Goal: Task Accomplishment & Management: Use online tool/utility

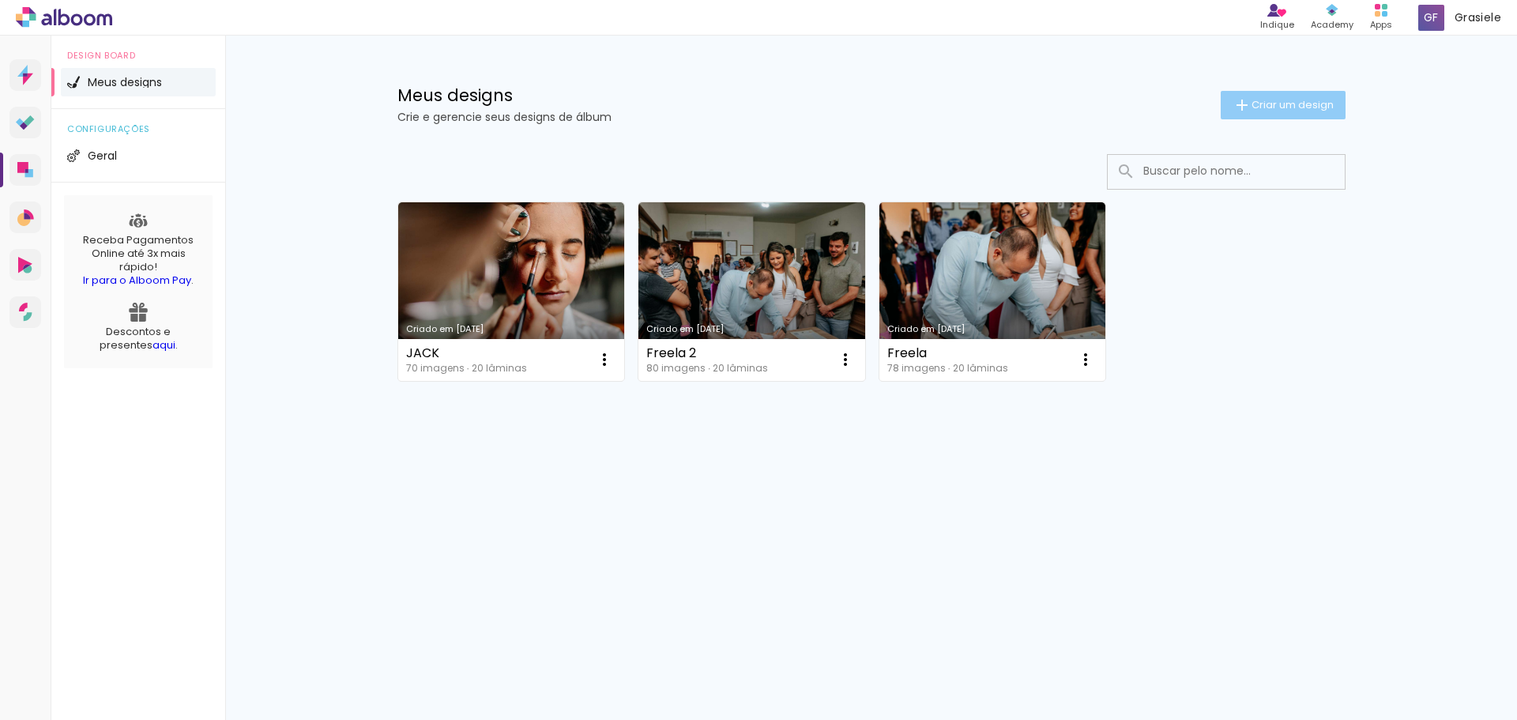
click at [1261, 105] on span "Criar um design" at bounding box center [1293, 105] width 82 height 10
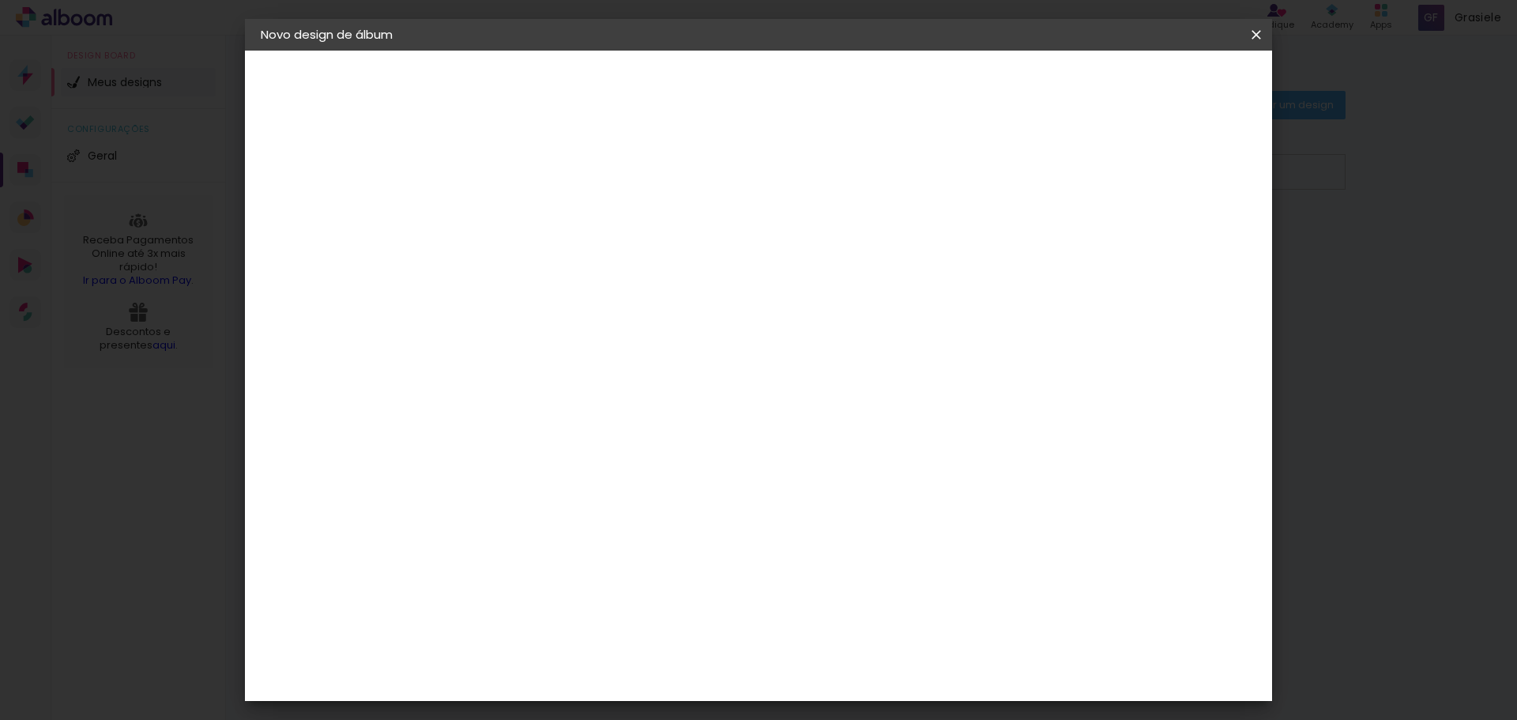
click at [519, 214] on input at bounding box center [519, 212] width 0 height 24
type input "Freela 3"
click at [0, 0] on slot "Avançar" at bounding box center [0, 0] width 0 height 0
click at [589, 298] on input at bounding box center [544, 301] width 128 height 20
click at [0, 0] on slot "Tamanho Livre" at bounding box center [0, 0] width 0 height 0
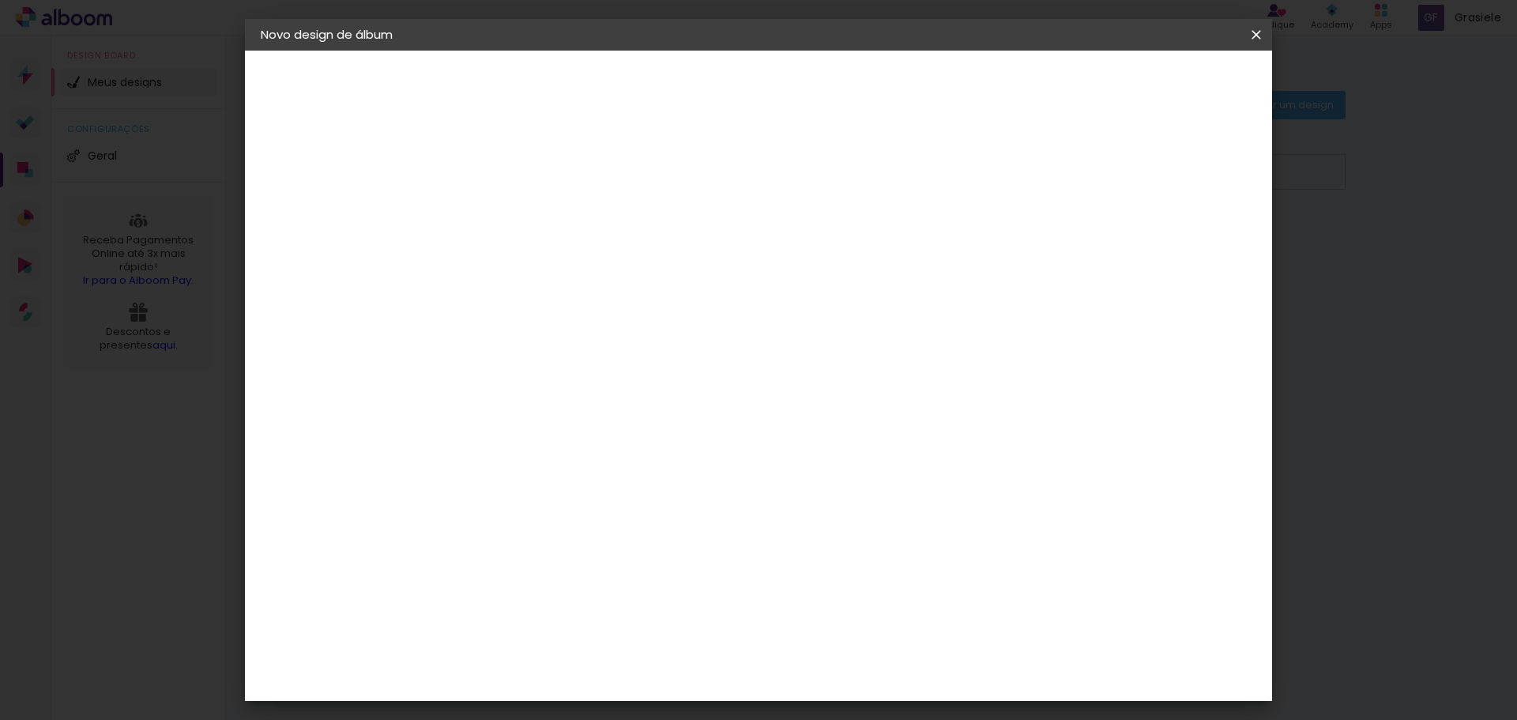
click at [0, 0] on slot "Avançar" at bounding box center [0, 0] width 0 height 0
click at [1158, 84] on span "Iniciar design" at bounding box center [1122, 83] width 72 height 11
click at [1158, 79] on span "Iniciar design" at bounding box center [1122, 83] width 72 height 11
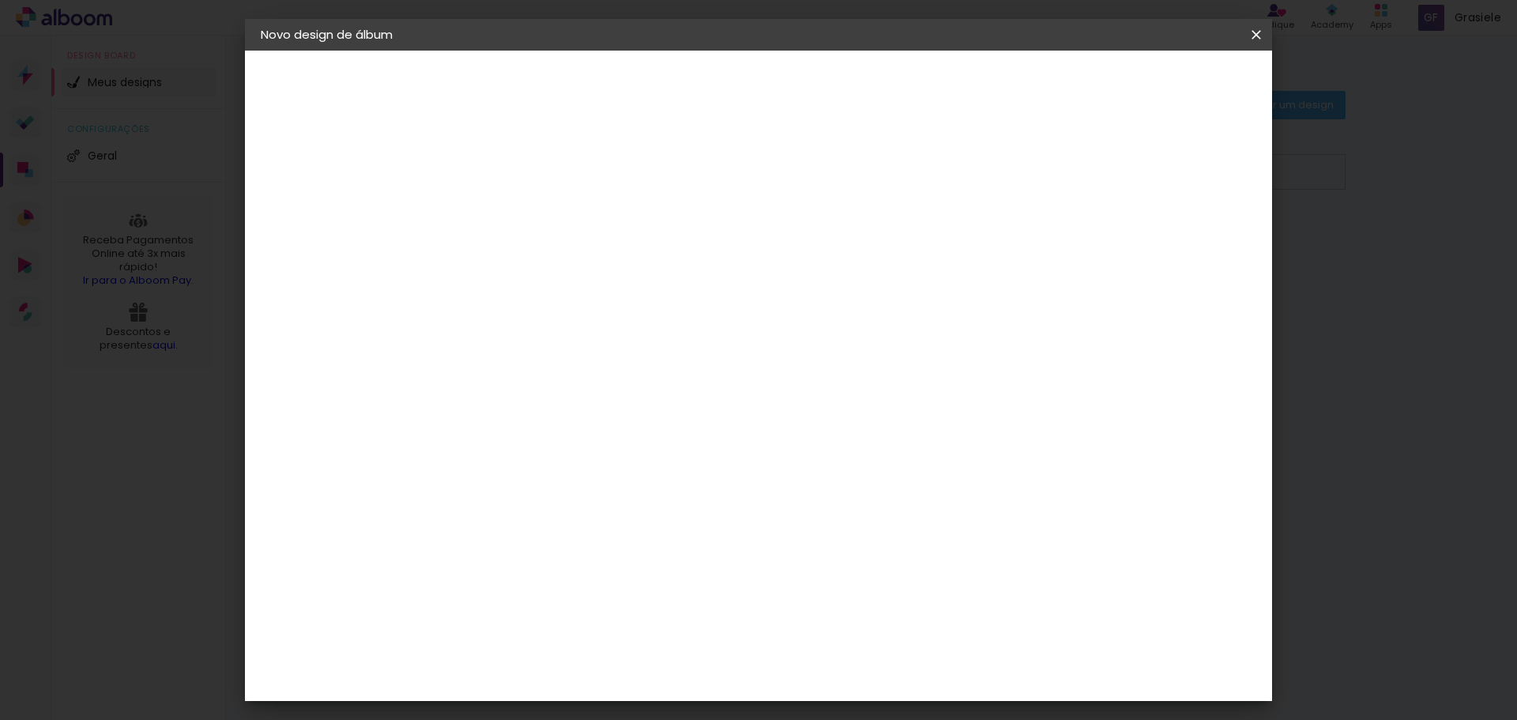
click at [1158, 79] on span "Iniciar design" at bounding box center [1122, 83] width 72 height 11
click at [0, 0] on iron-icon at bounding box center [0, 0] width 0 height 0
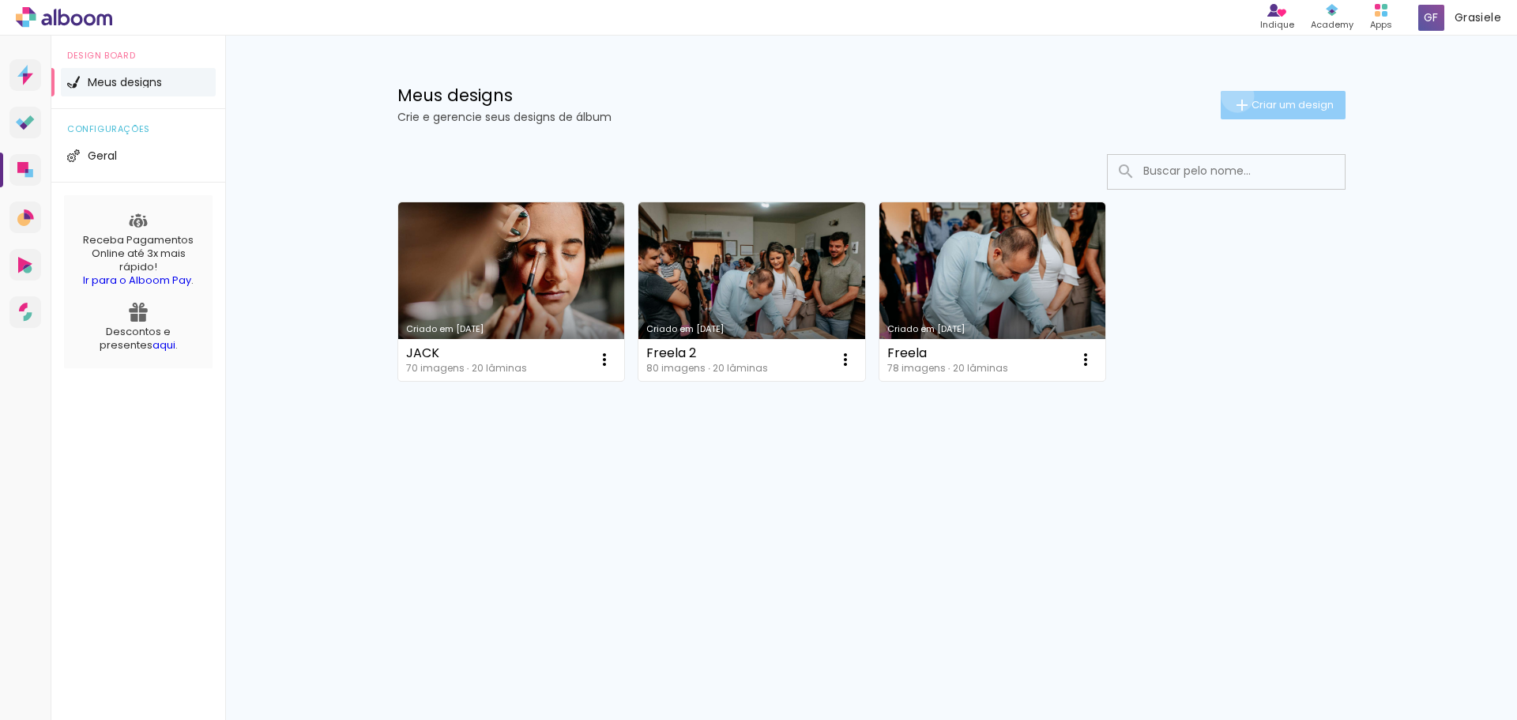
click at [1234, 96] on iron-icon at bounding box center [1242, 105] width 19 height 19
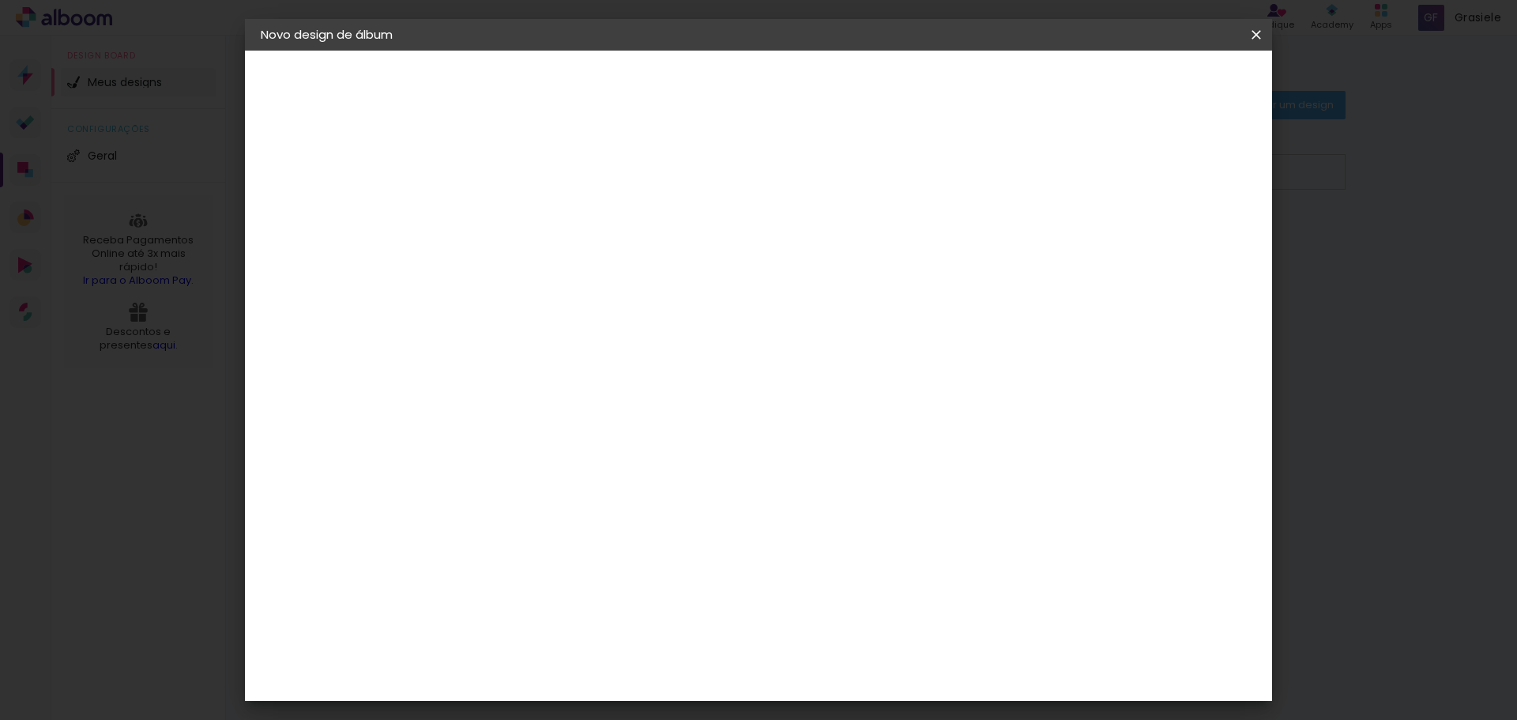
click at [519, 219] on input at bounding box center [519, 212] width 0 height 24
click at [681, 92] on paper-button "Avançar" at bounding box center [642, 83] width 77 height 27
click at [773, 85] on div "Voltar Avançar" at bounding box center [694, 83] width 157 height 27
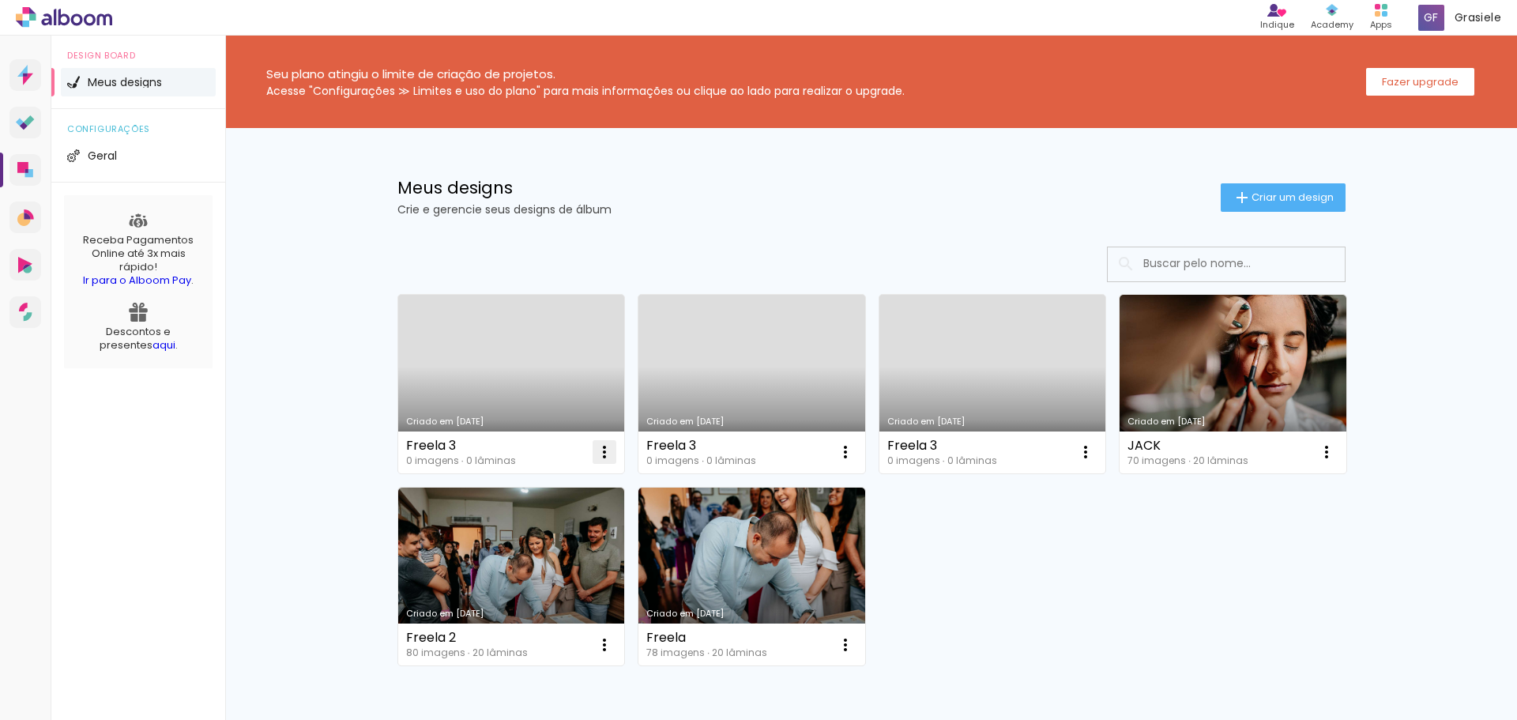
click at [601, 450] on iron-icon at bounding box center [604, 452] width 19 height 19
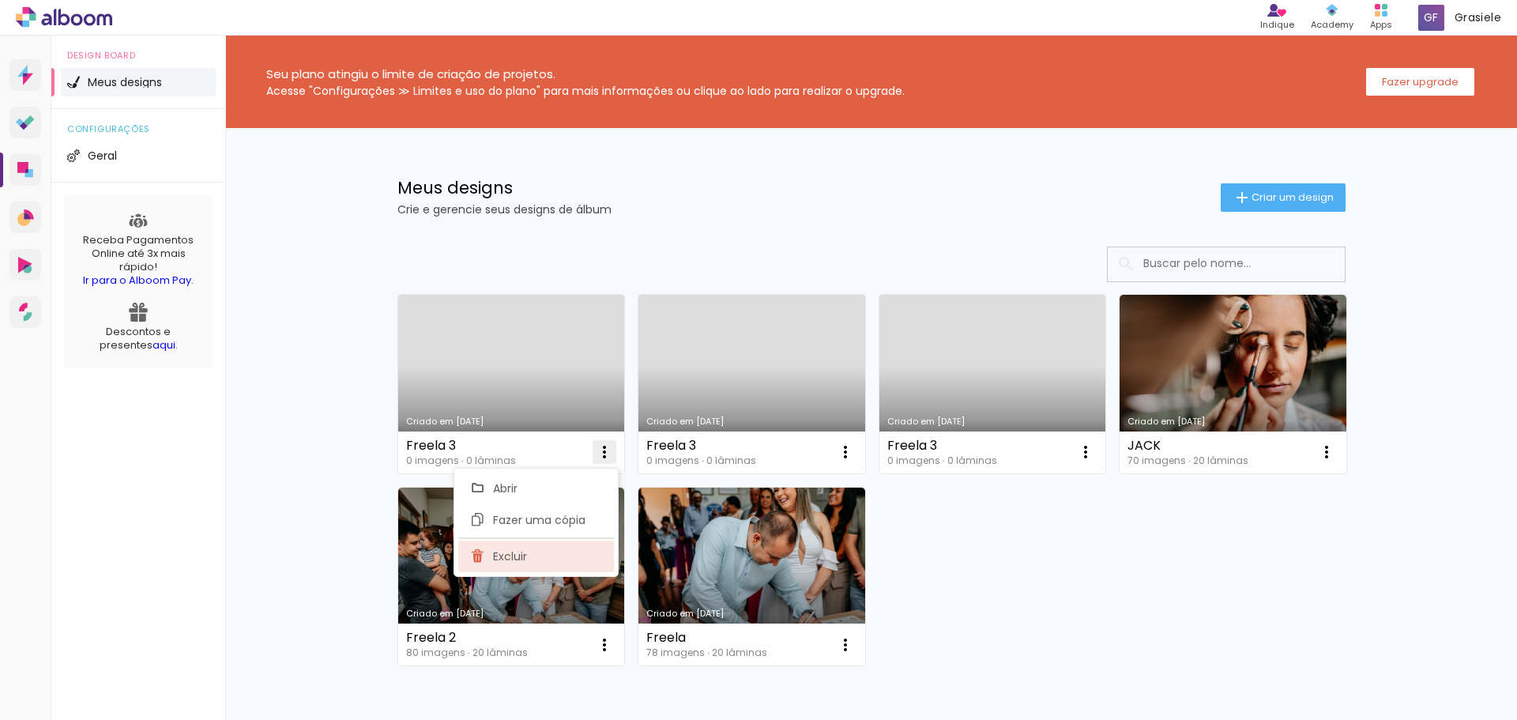
click at [562, 561] on paper-item "Excluir" at bounding box center [536, 557] width 156 height 32
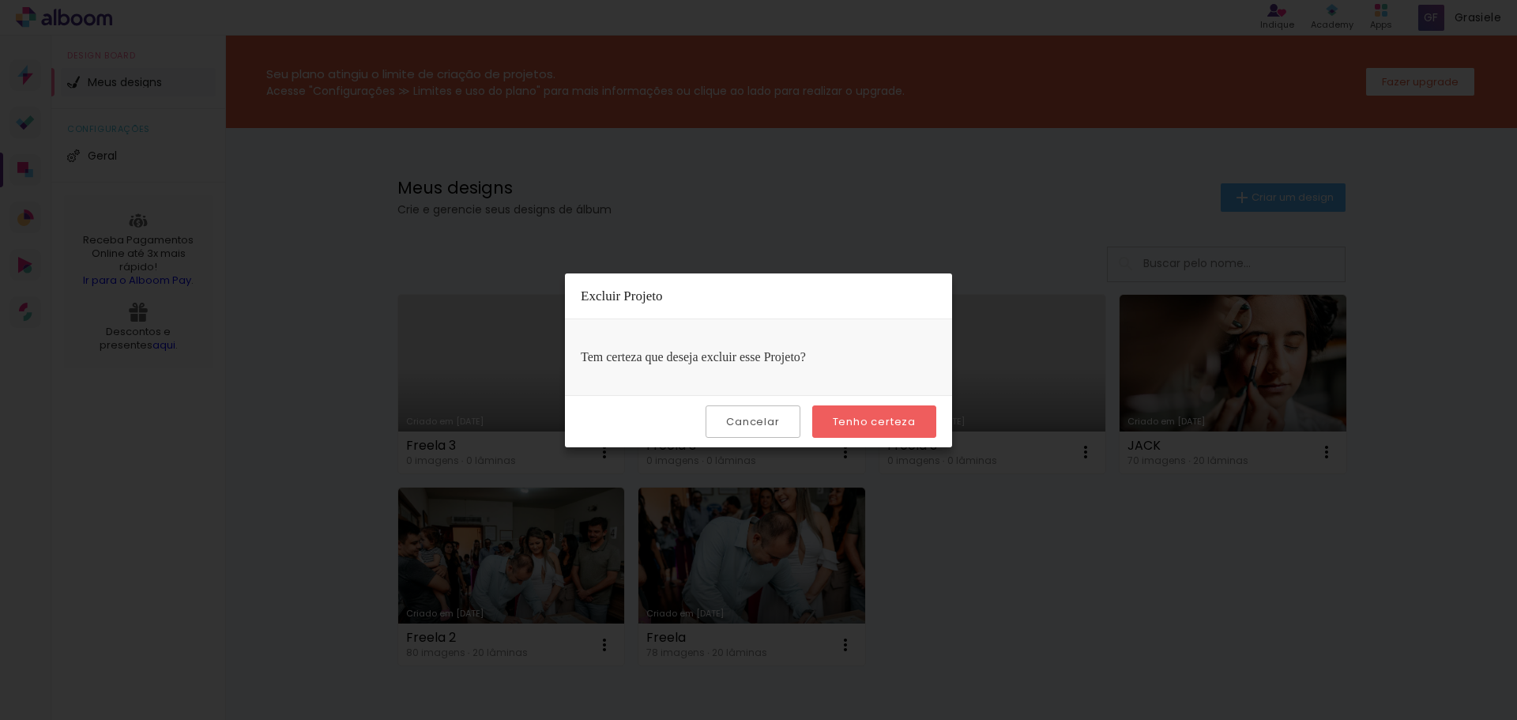
click at [0, 0] on slot "Tenho certeza" at bounding box center [0, 0] width 0 height 0
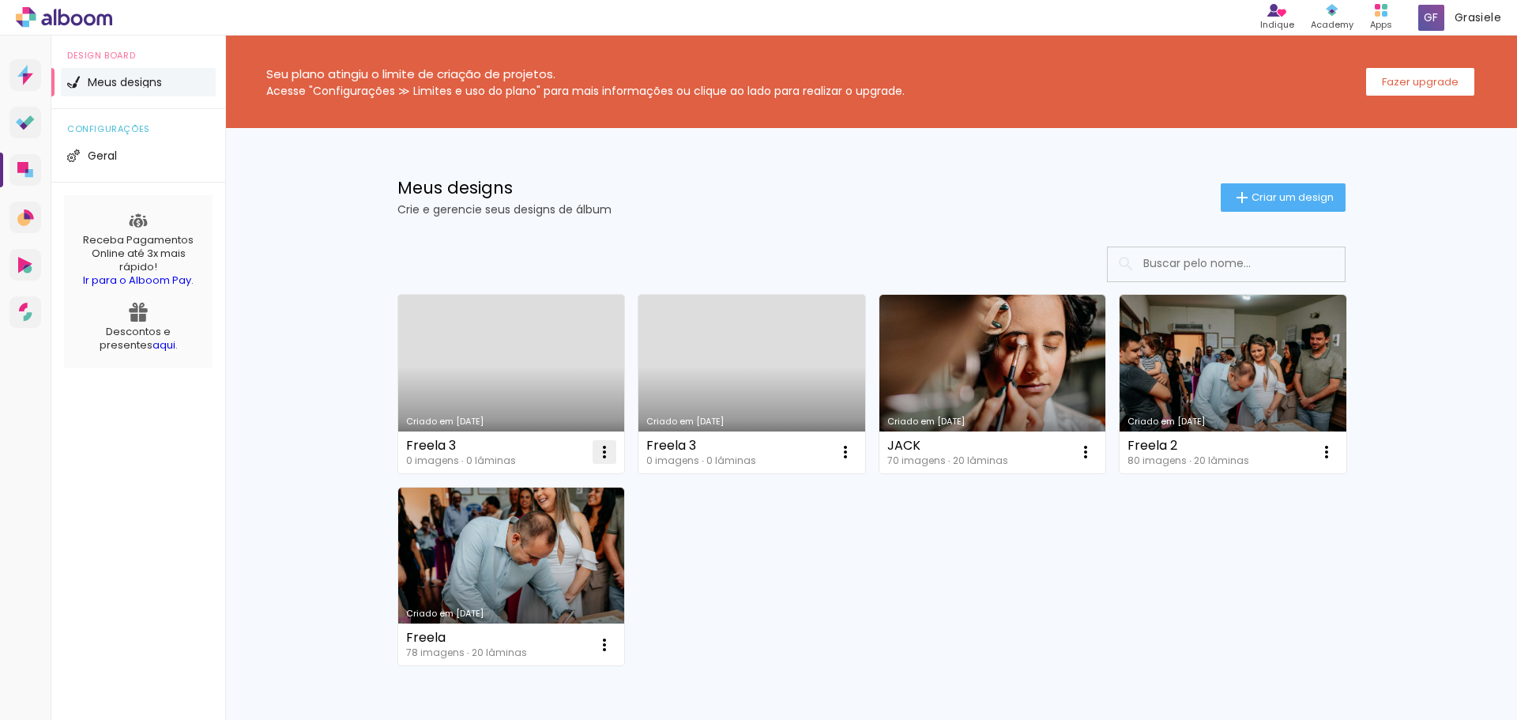
click at [609, 454] on paper-icon-button at bounding box center [605, 452] width 32 height 32
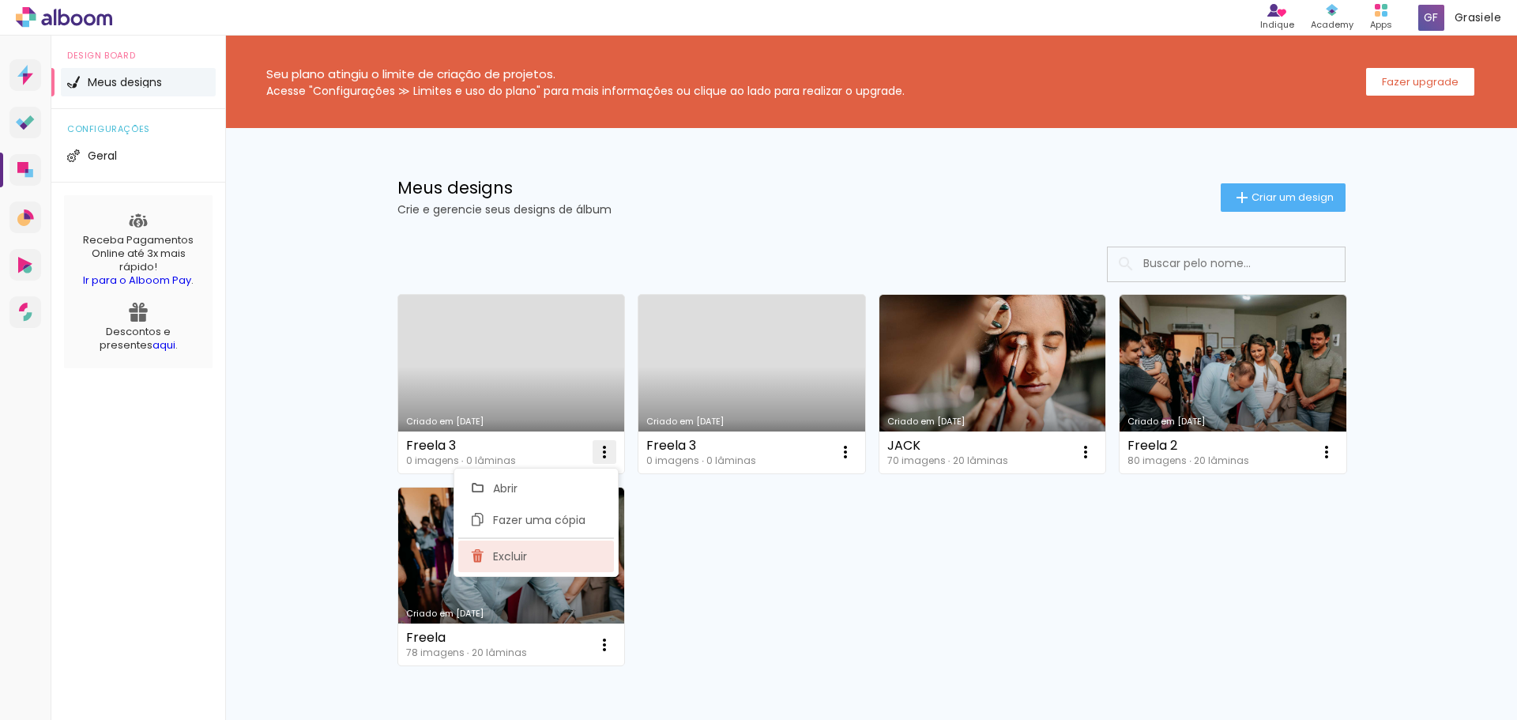
click at [594, 557] on paper-item "Excluir" at bounding box center [536, 557] width 156 height 32
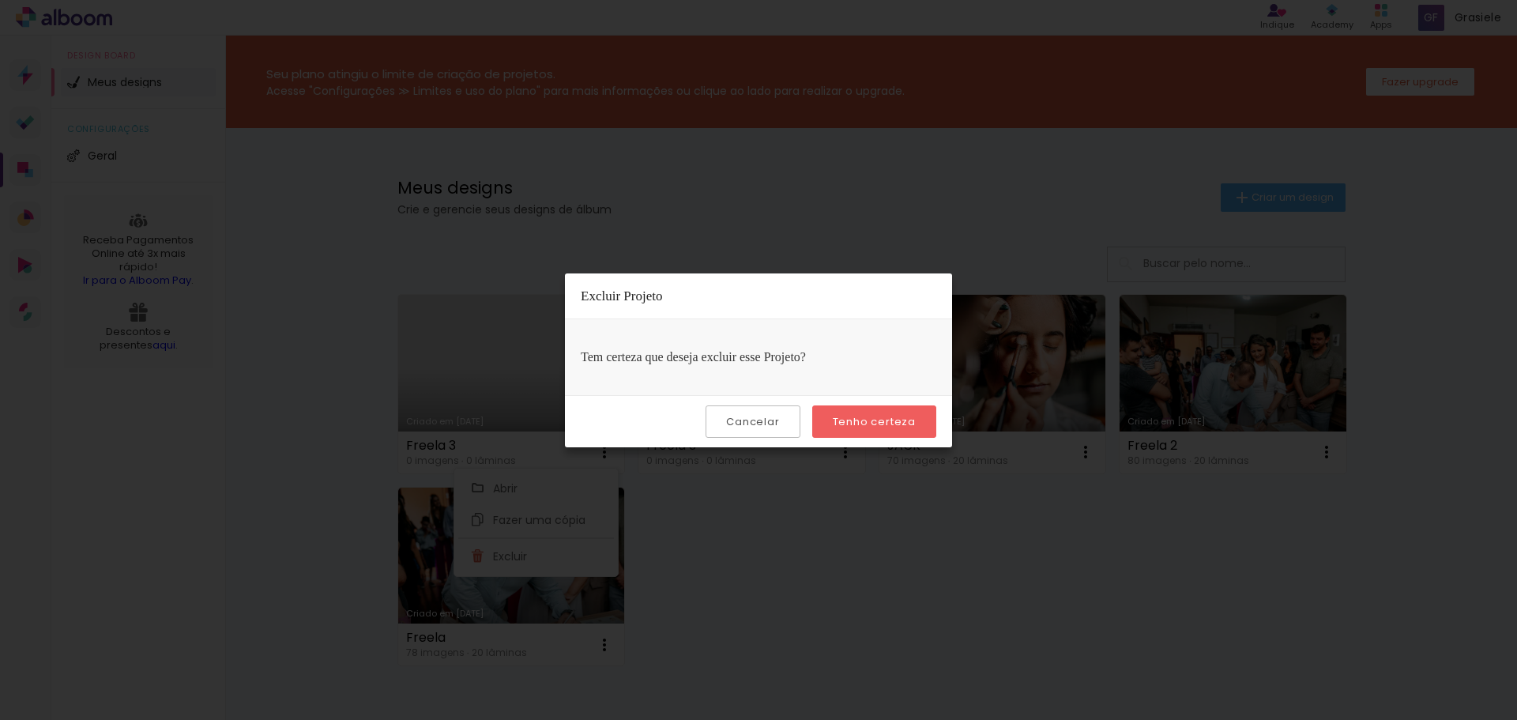
click at [0, 0] on slot "Tenho certeza" at bounding box center [0, 0] width 0 height 0
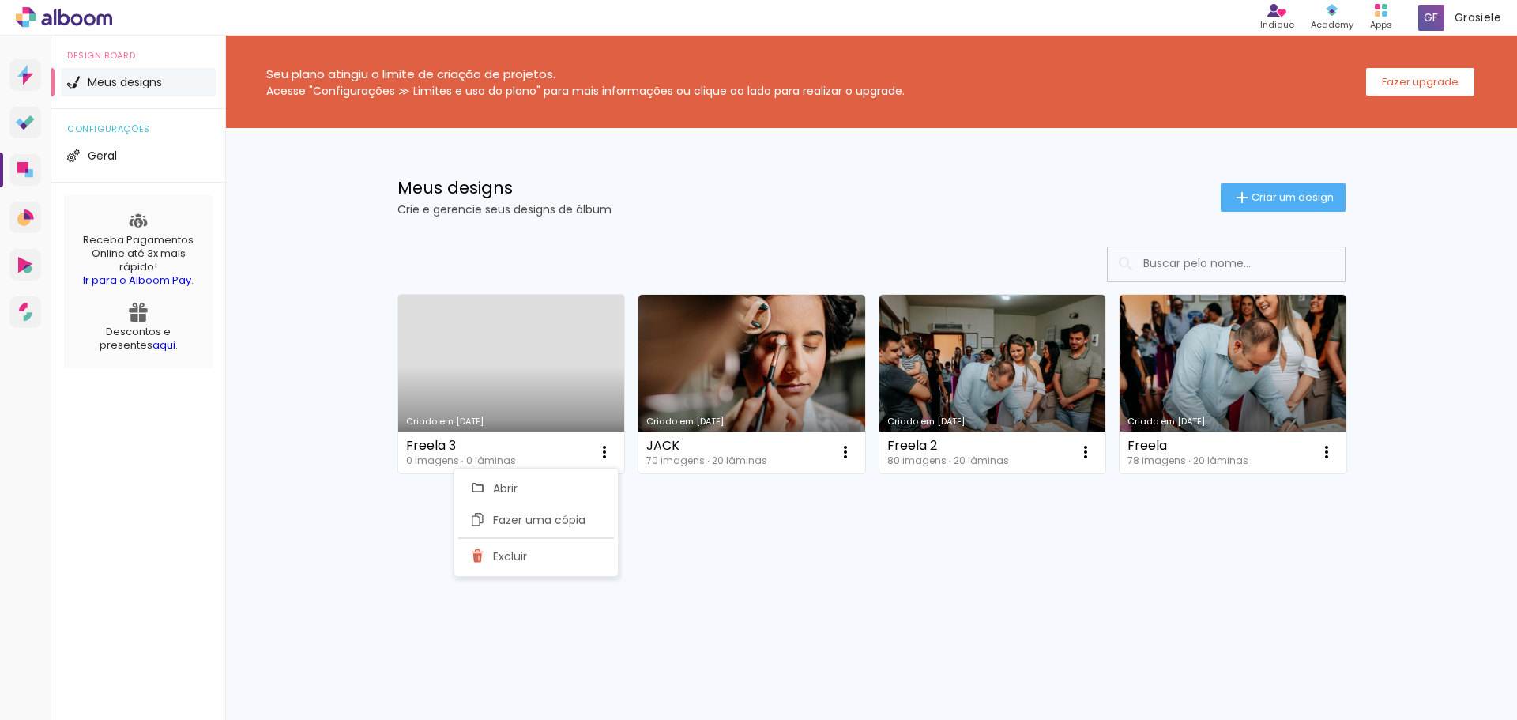
click at [542, 374] on link "Criado em [DATE]" at bounding box center [511, 384] width 227 height 179
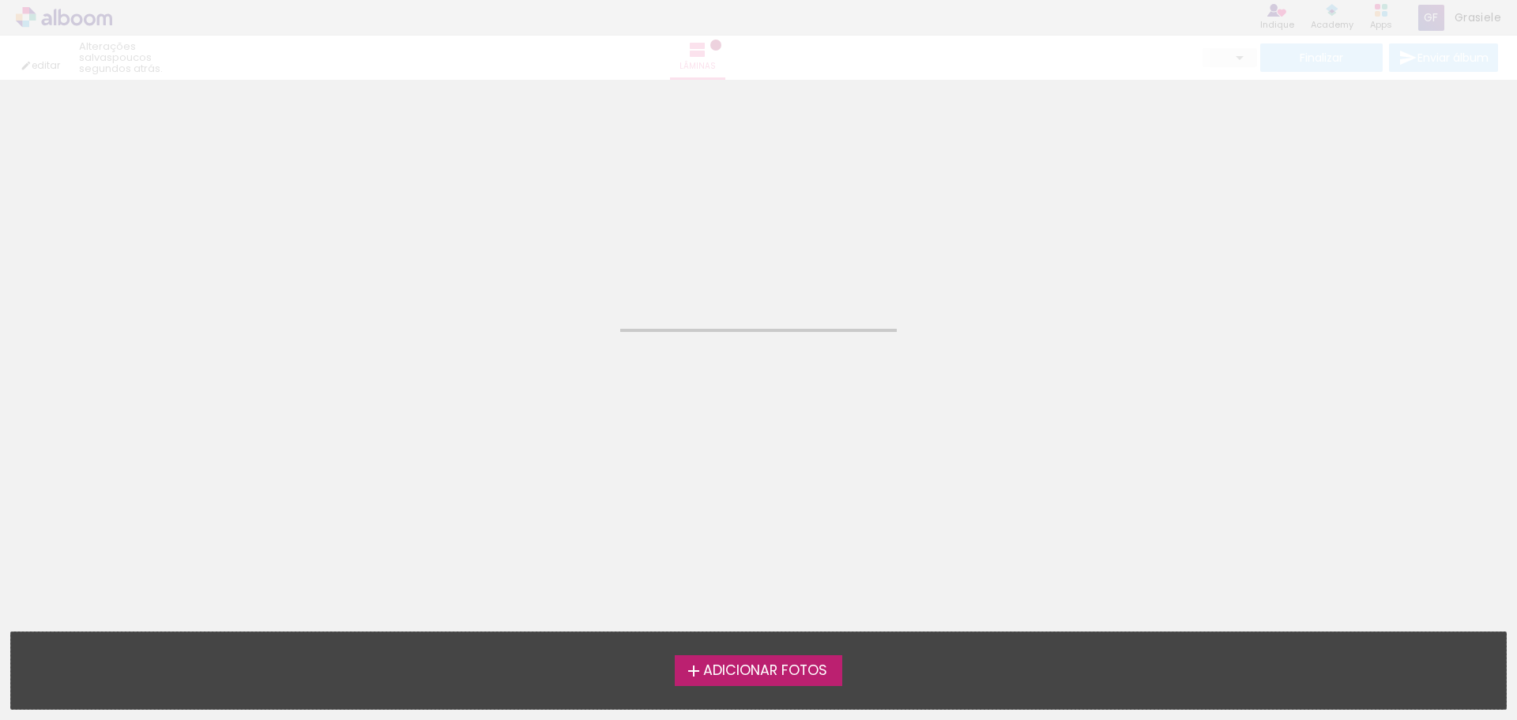
click at [787, 667] on span "Adicionar Fotos" at bounding box center [765, 671] width 124 height 14
click at [0, 0] on input "file" at bounding box center [0, 0] width 0 height 0
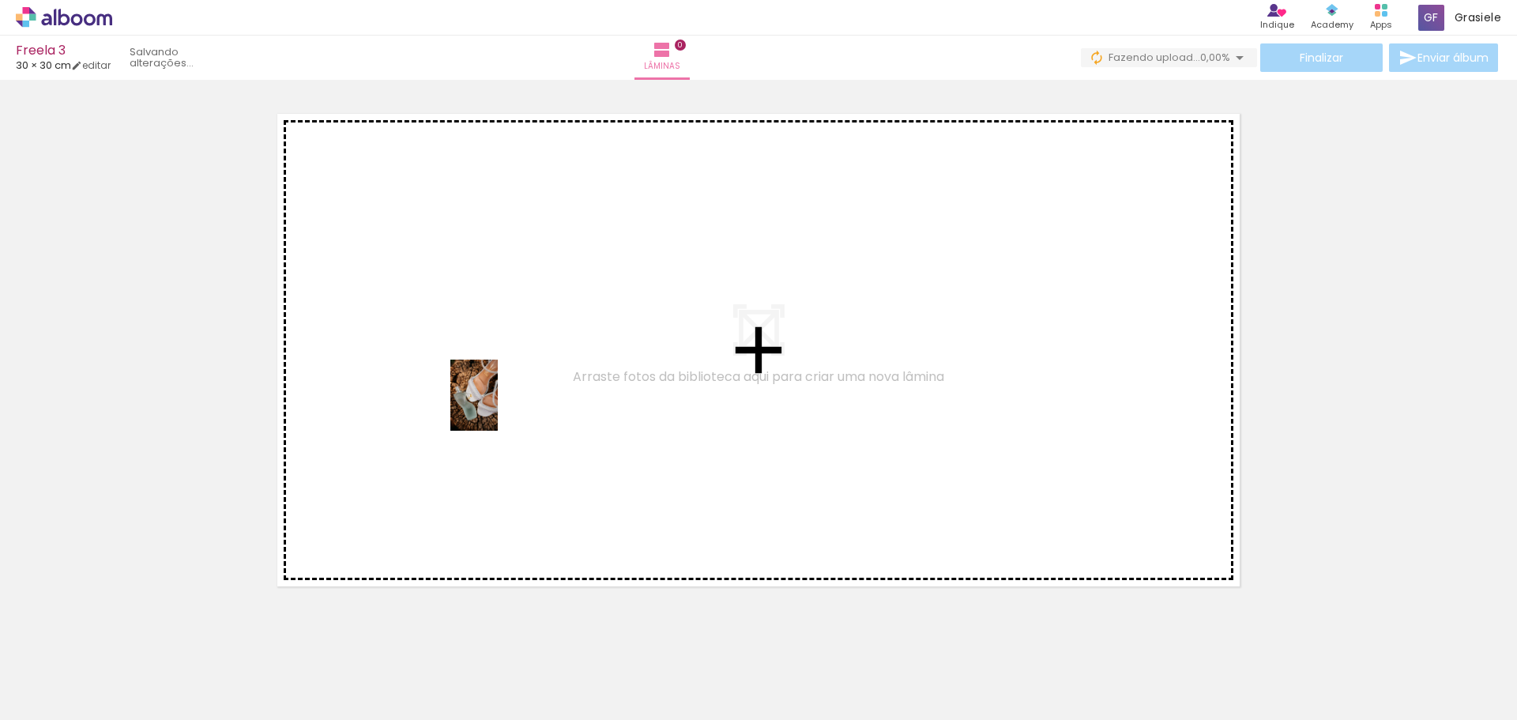
drag, startPoint x: 164, startPoint y: 664, endPoint x: 498, endPoint y: 407, distance: 421.6
click at [498, 407] on quentale-workspace at bounding box center [758, 360] width 1517 height 720
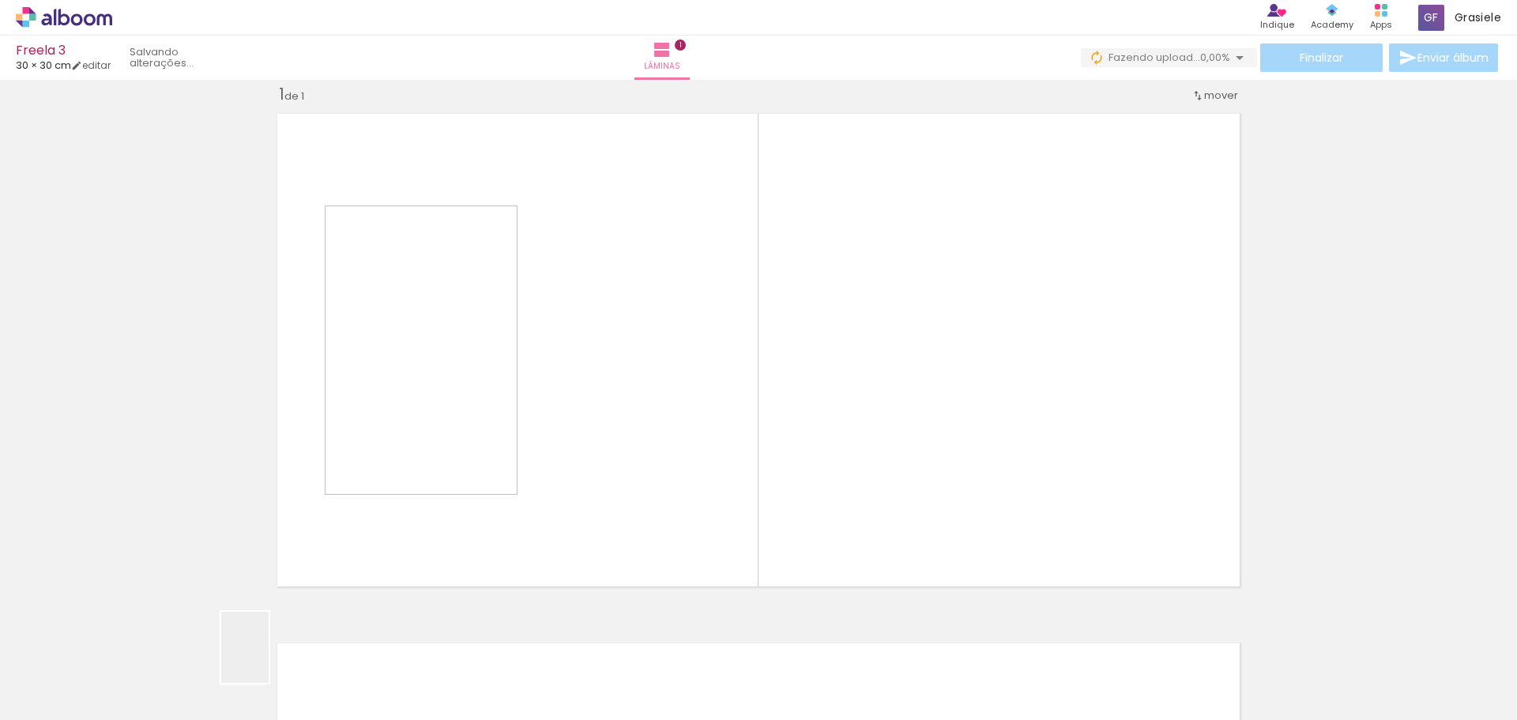
scroll to position [21, 0]
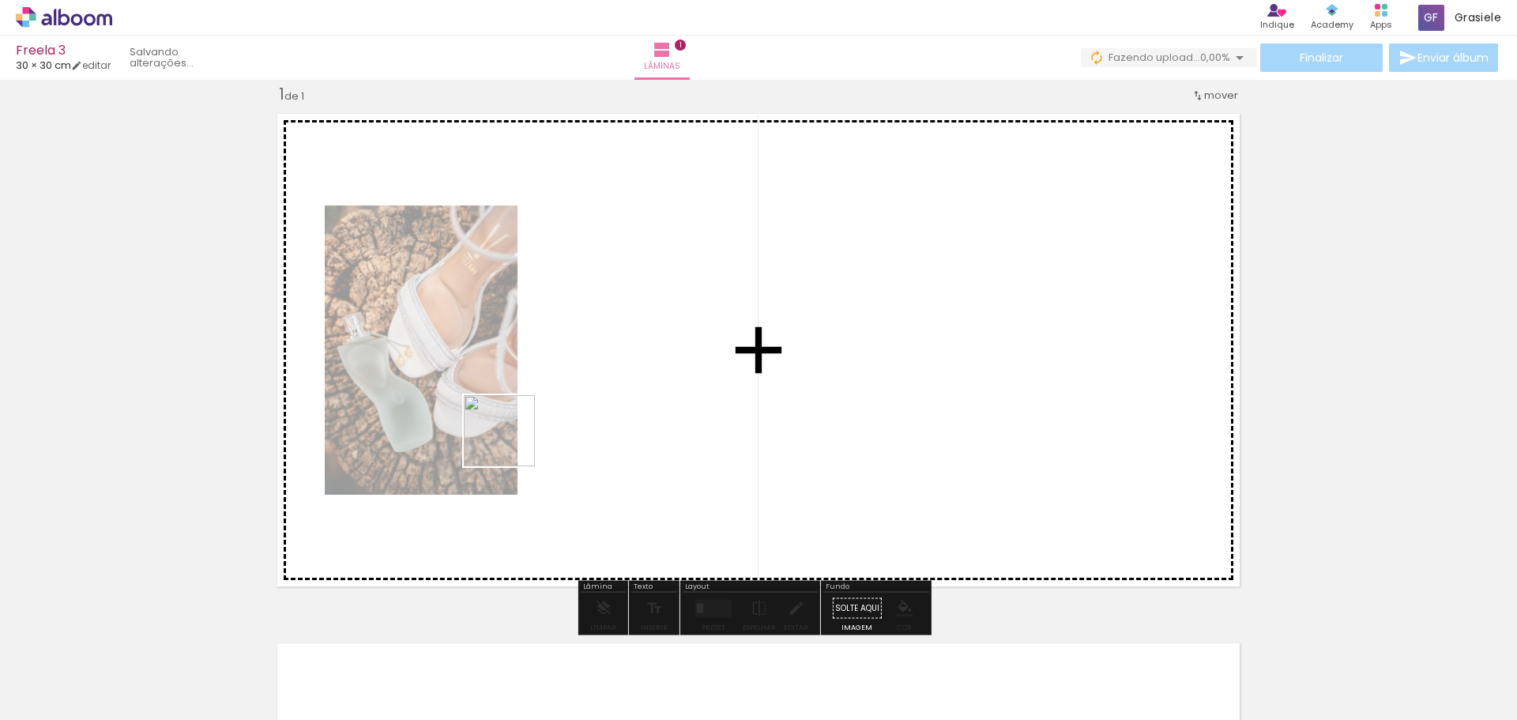
drag, startPoint x: 269, startPoint y: 659, endPoint x: 348, endPoint y: 671, distance: 79.9
click at [512, 443] on quentale-workspace at bounding box center [758, 360] width 1517 height 720
drag, startPoint x: 336, startPoint y: 672, endPoint x: 799, endPoint y: 345, distance: 566.6
click at [799, 345] on quentale-workspace at bounding box center [758, 360] width 1517 height 720
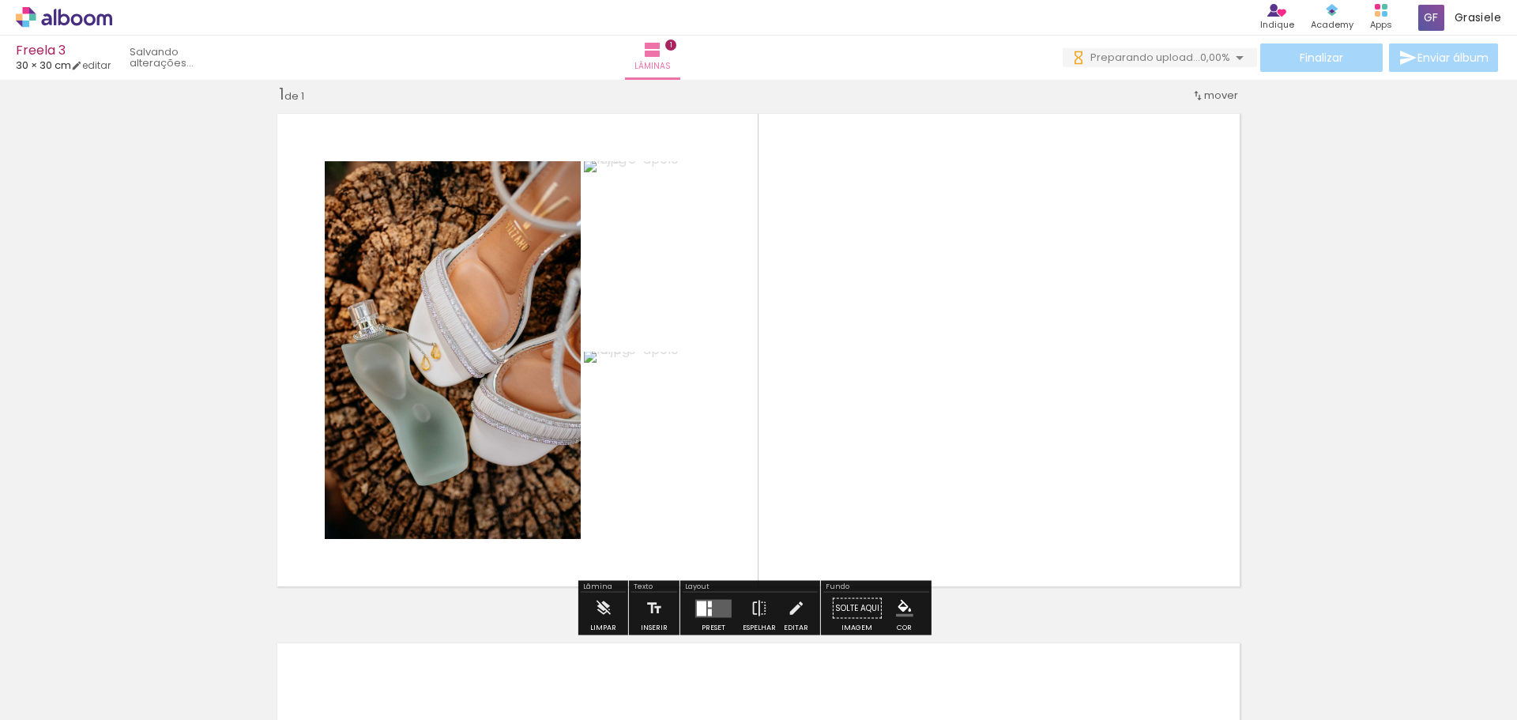
scroll to position [0, 0]
click at [721, 606] on quentale-layouter at bounding box center [713, 608] width 36 height 18
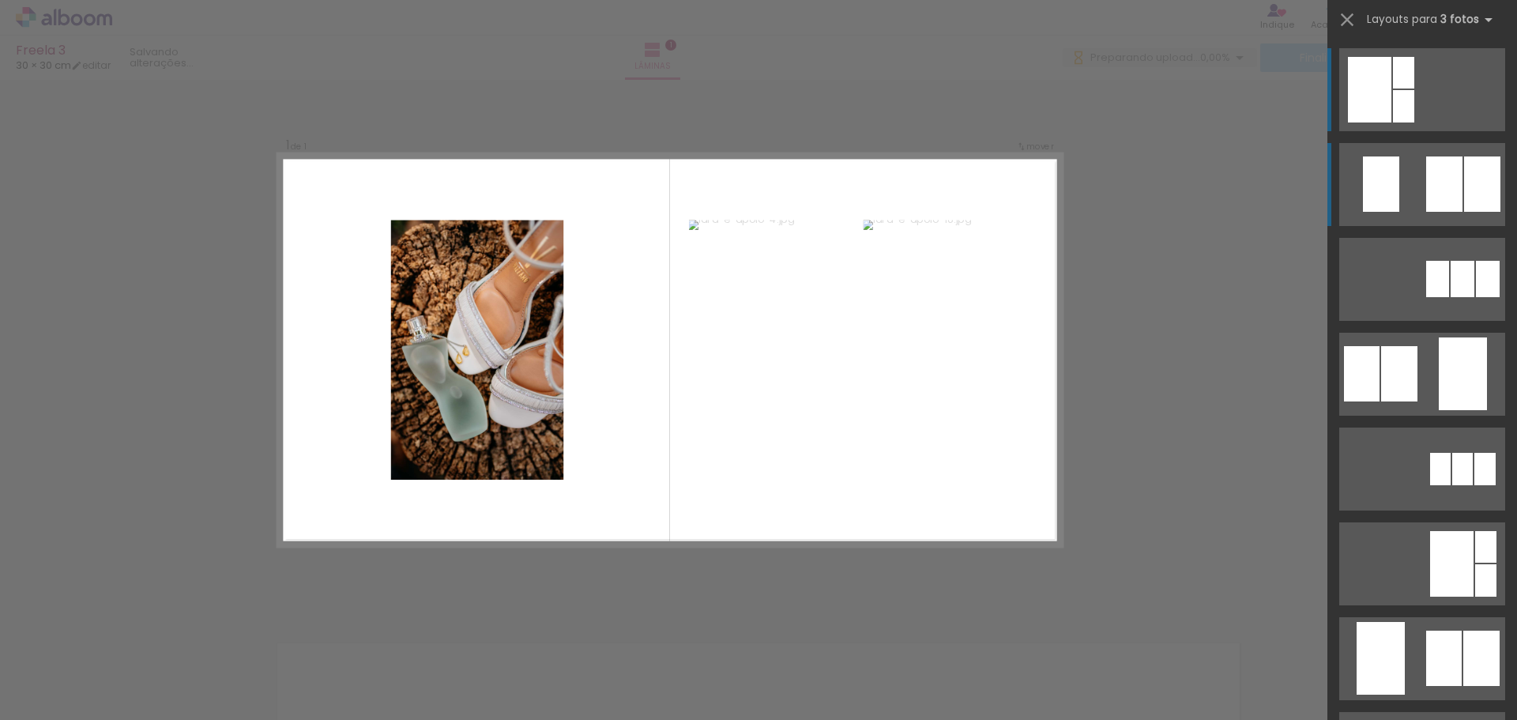
click at [1415, 89] on div at bounding box center [1403, 73] width 21 height 32
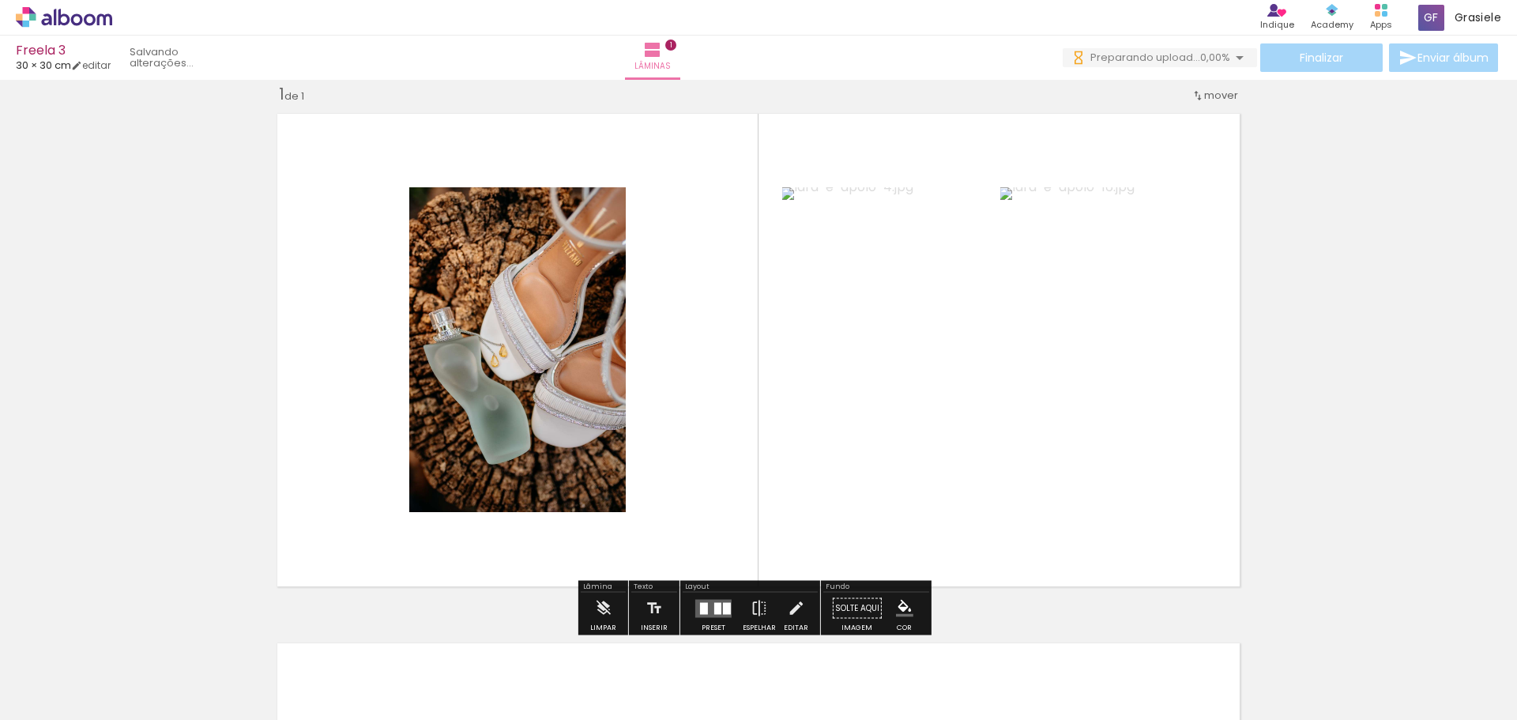
click at [1116, 360] on quentale-photo at bounding box center [1109, 349] width 216 height 325
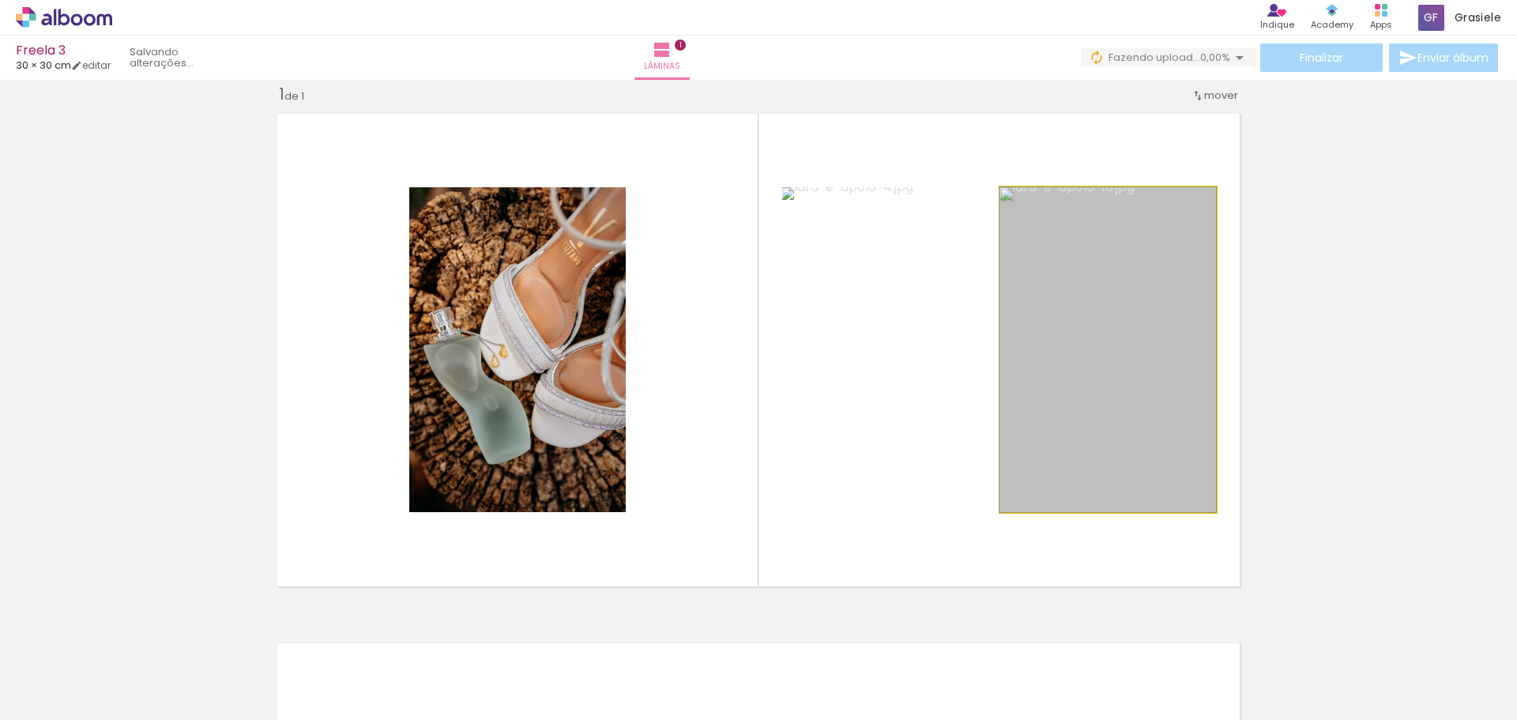
drag, startPoint x: 535, startPoint y: 341, endPoint x: 569, endPoint y: 345, distance: 34.2
click at [0, 0] on slot at bounding box center [0, 0] width 0 height 0
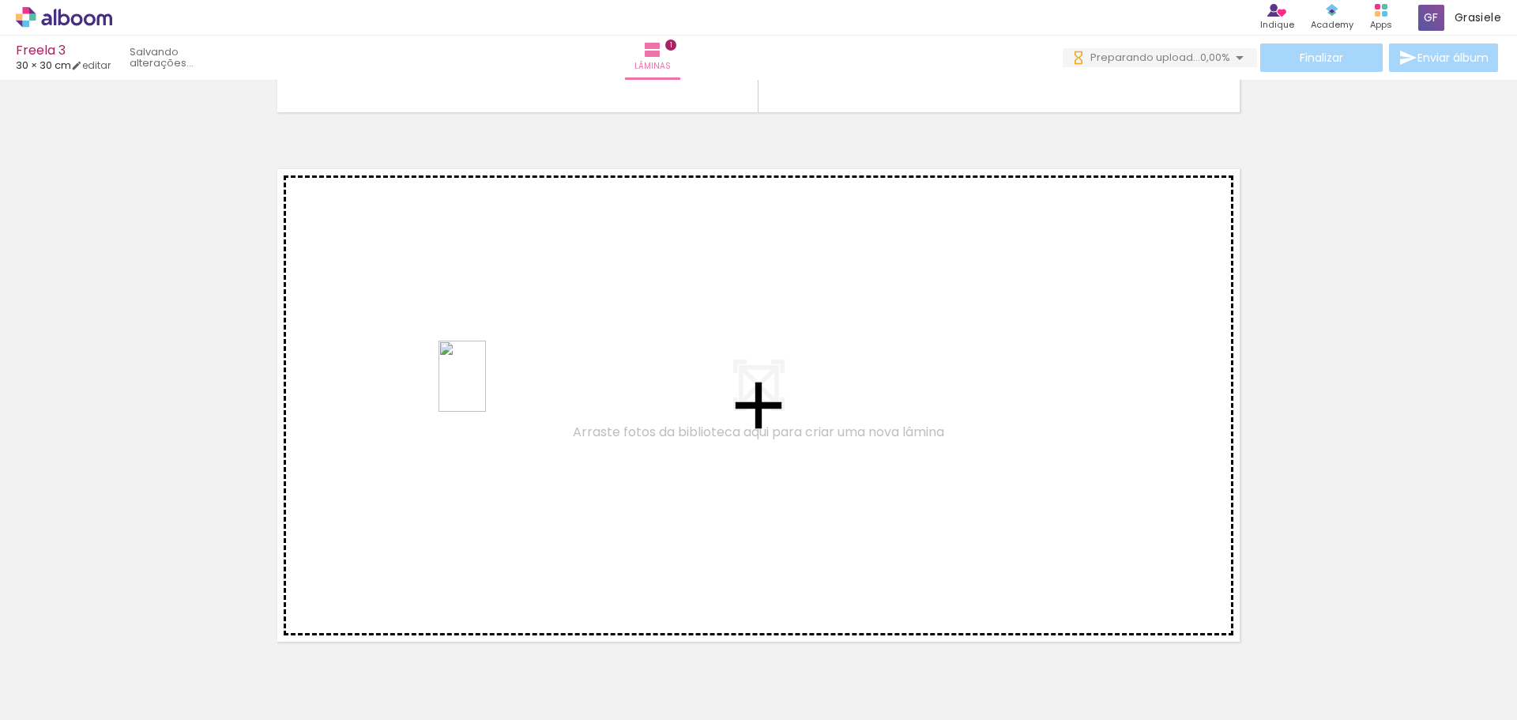
click at [486, 388] on quentale-workspace at bounding box center [758, 360] width 1517 height 720
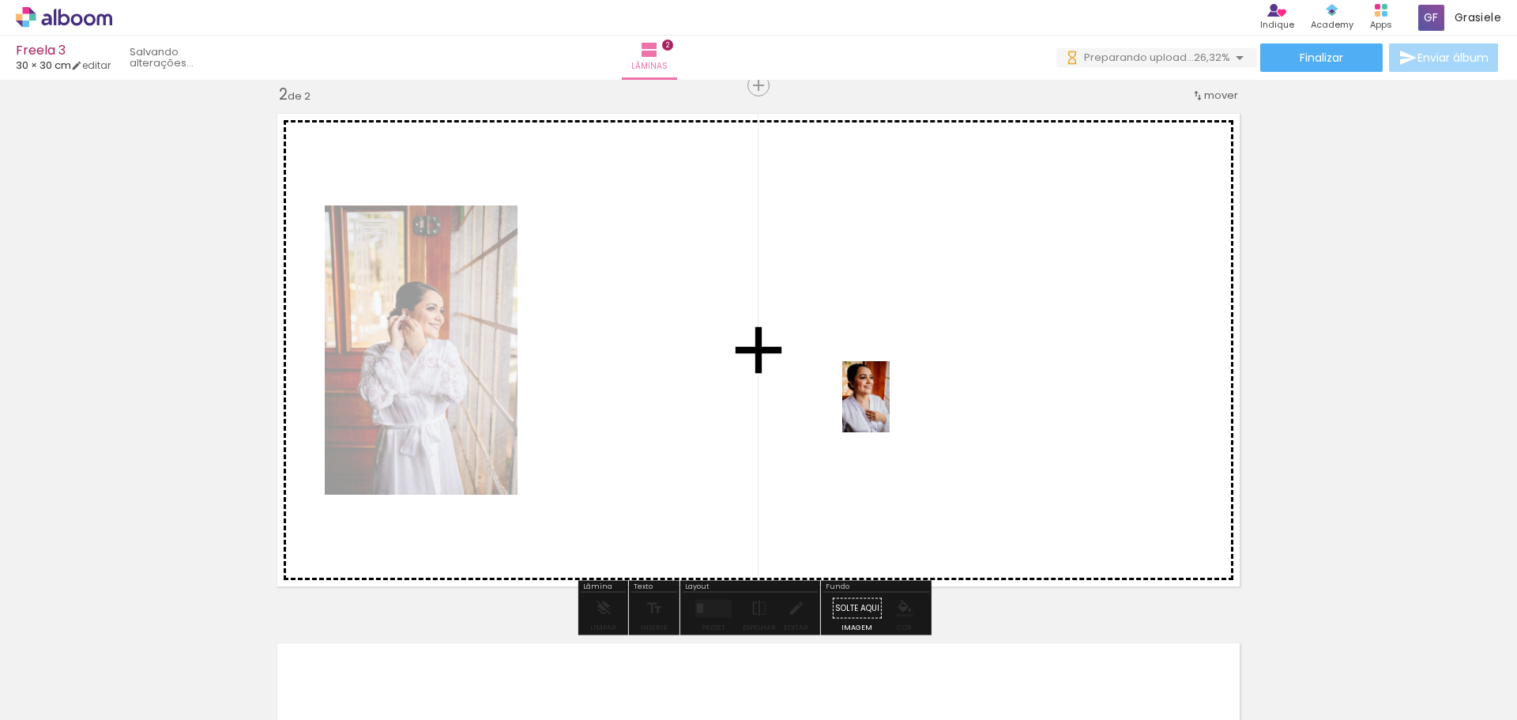
drag, startPoint x: 602, startPoint y: 673, endPoint x: 890, endPoint y: 409, distance: 391.0
click at [890, 409] on quentale-workspace at bounding box center [758, 360] width 1517 height 720
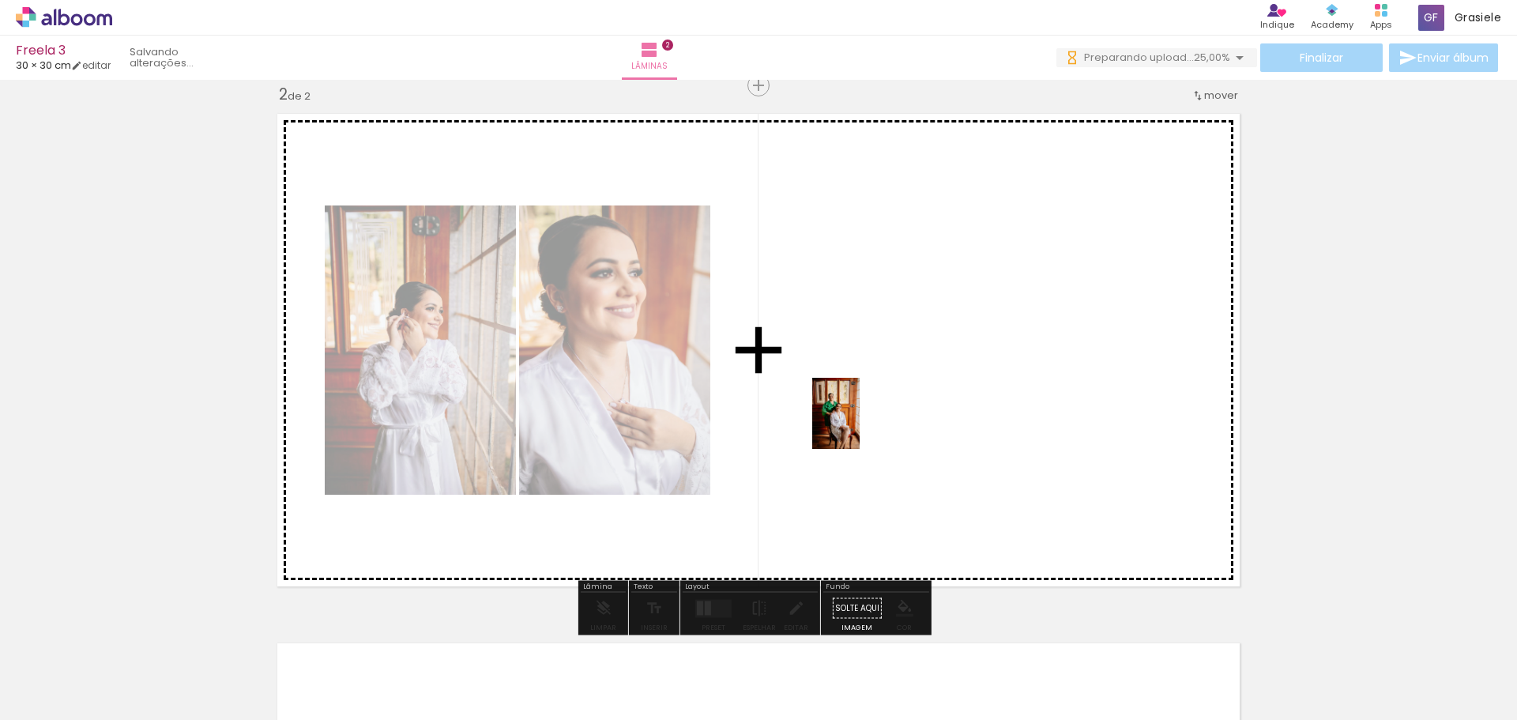
drag, startPoint x: 701, startPoint y: 665, endPoint x: 860, endPoint y: 425, distance: 288.0
click at [860, 425] on quentale-workspace at bounding box center [758, 360] width 1517 height 720
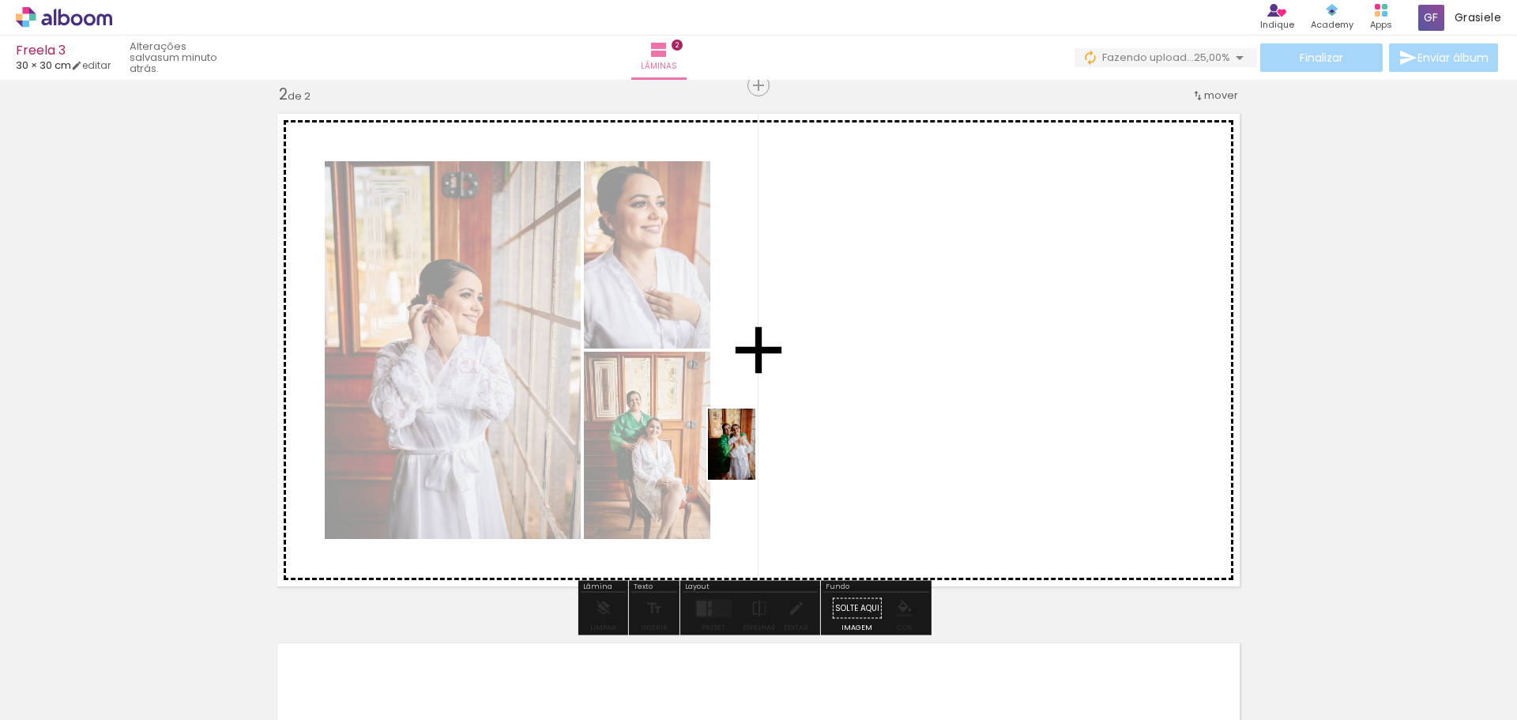
drag, startPoint x: 530, startPoint y: 669, endPoint x: 756, endPoint y: 456, distance: 309.7
click at [756, 456] on quentale-workspace at bounding box center [758, 360] width 1517 height 720
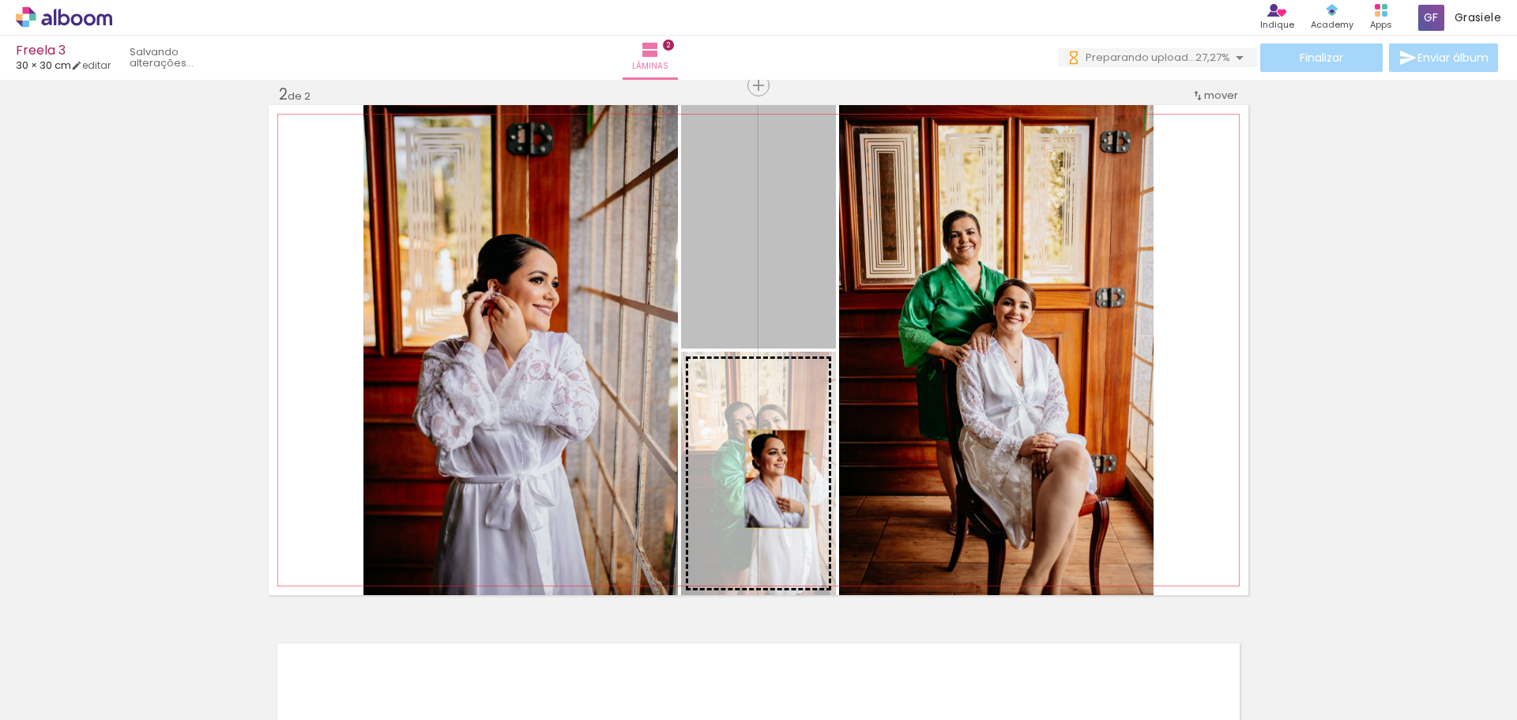
drag, startPoint x: 774, startPoint y: 417, endPoint x: 771, endPoint y: 479, distance: 61.7
click at [0, 0] on slot at bounding box center [0, 0] width 0 height 0
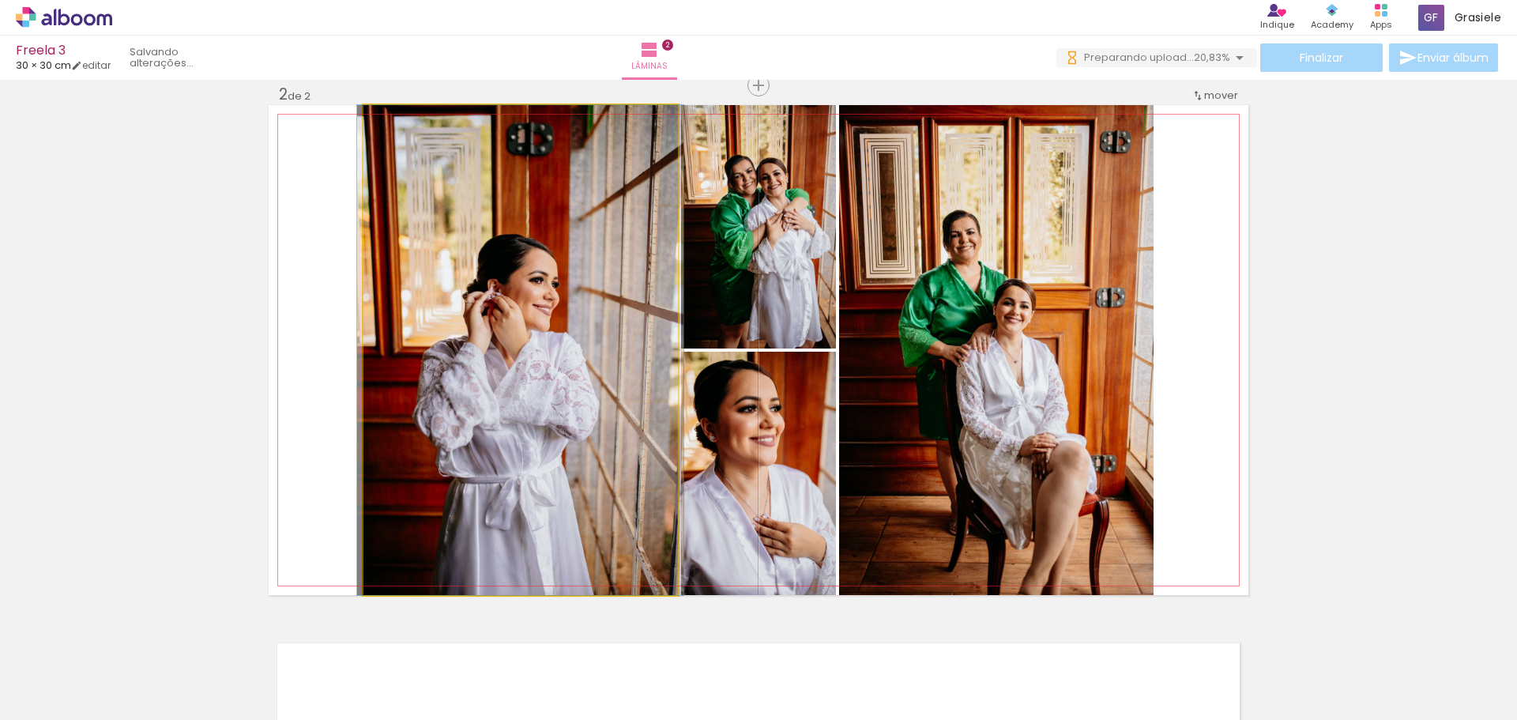
click at [568, 475] on quentale-photo at bounding box center [521, 350] width 315 height 490
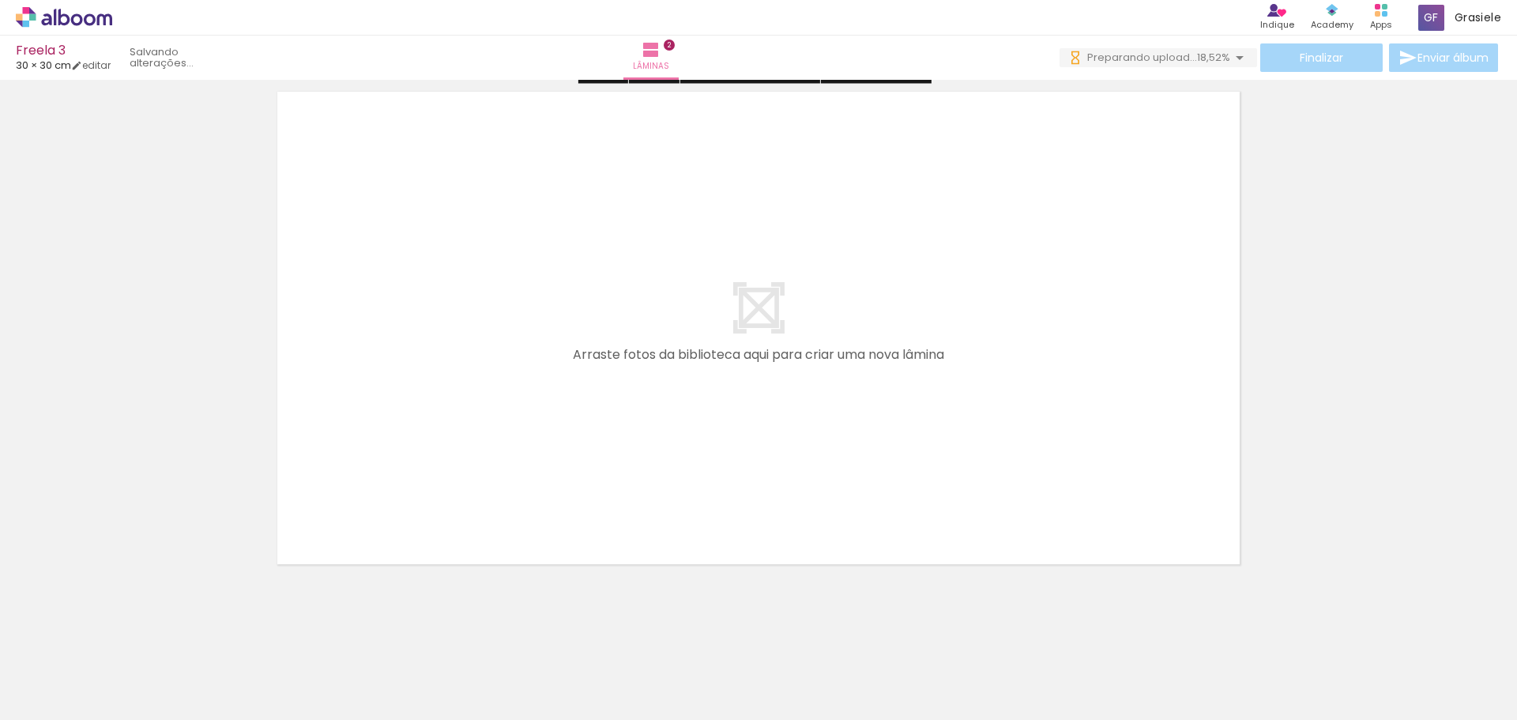
scroll to position [1109, 0]
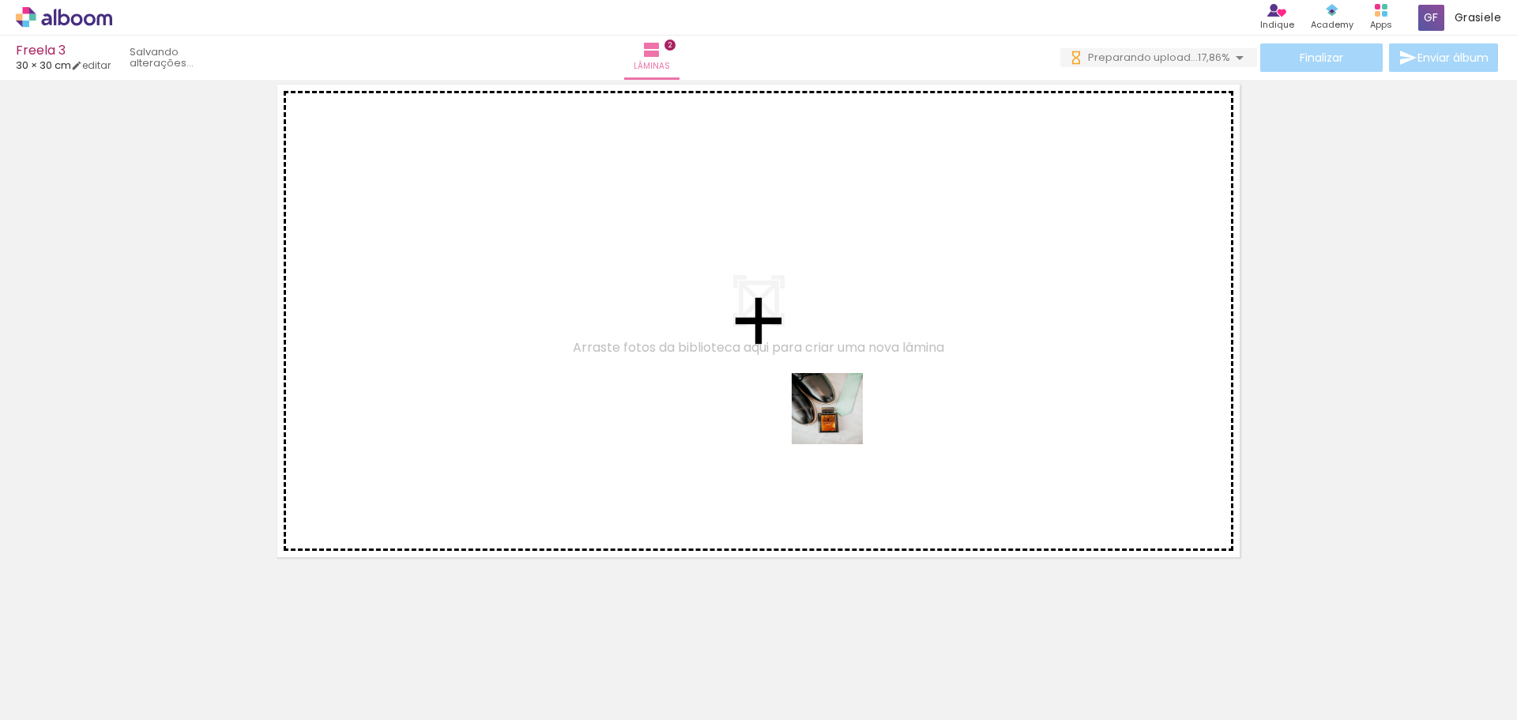
drag, startPoint x: 793, startPoint y: 631, endPoint x: 839, endPoint y: 420, distance: 216.1
click at [839, 420] on quentale-workspace at bounding box center [758, 360] width 1517 height 720
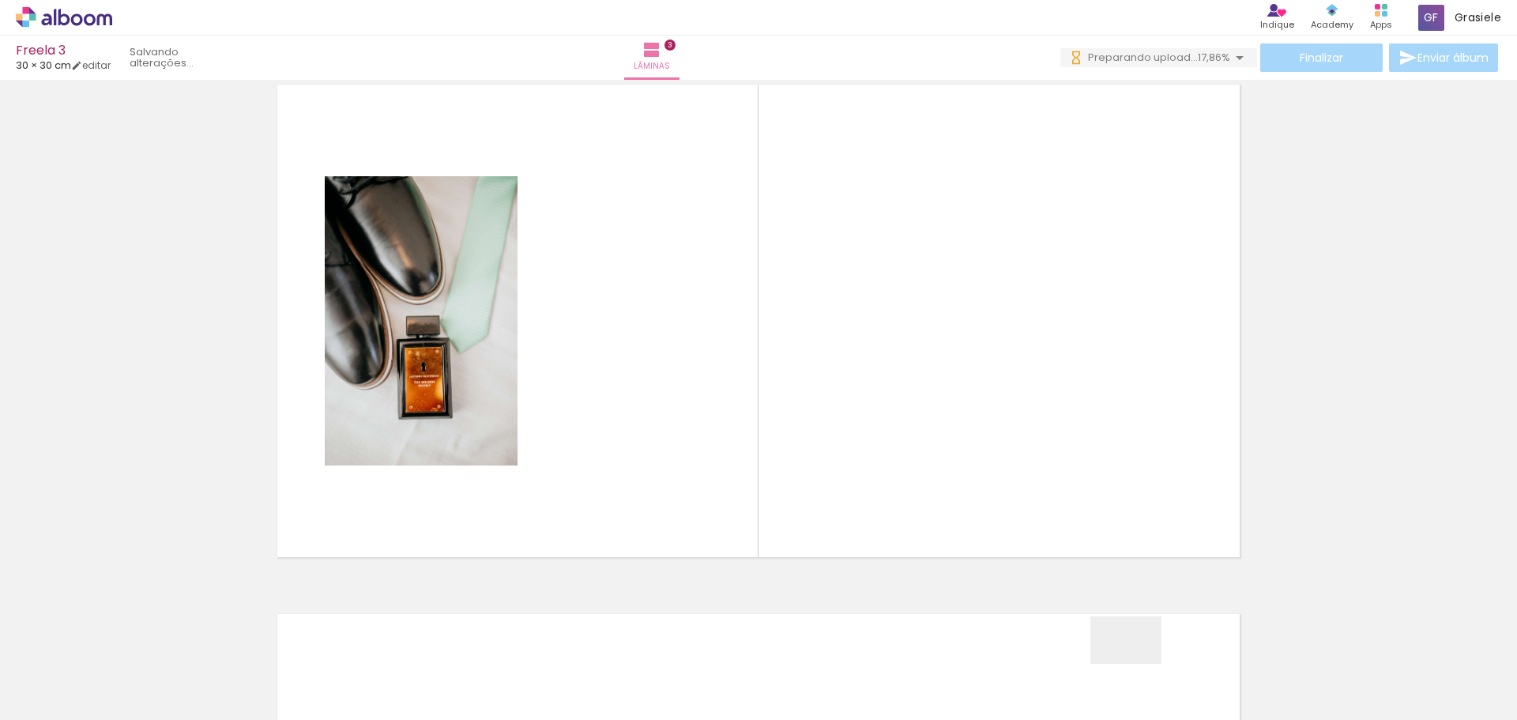
drag, startPoint x: 1142, startPoint y: 670, endPoint x: 1253, endPoint y: 675, distance: 111.5
click at [993, 400] on quentale-workspace at bounding box center [758, 360] width 1517 height 720
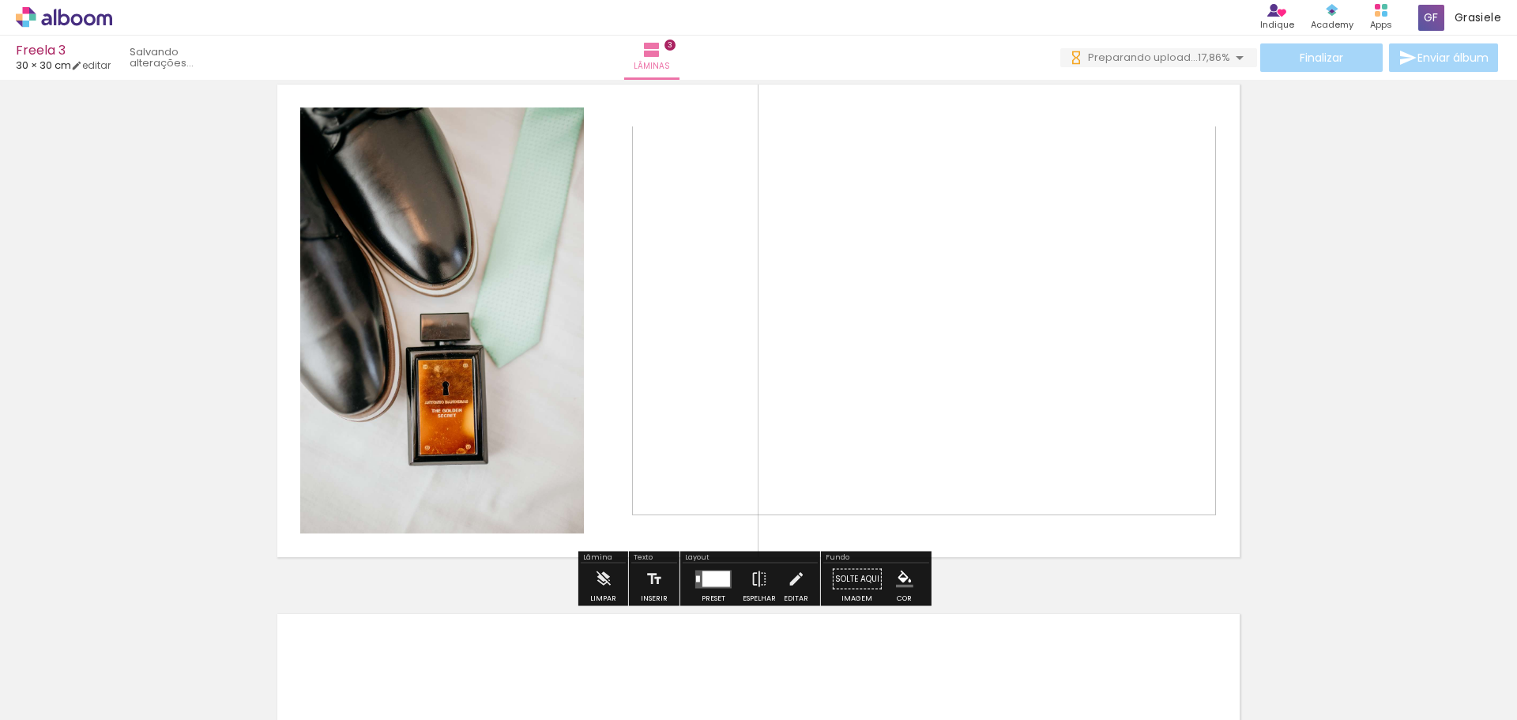
scroll to position [1080, 0]
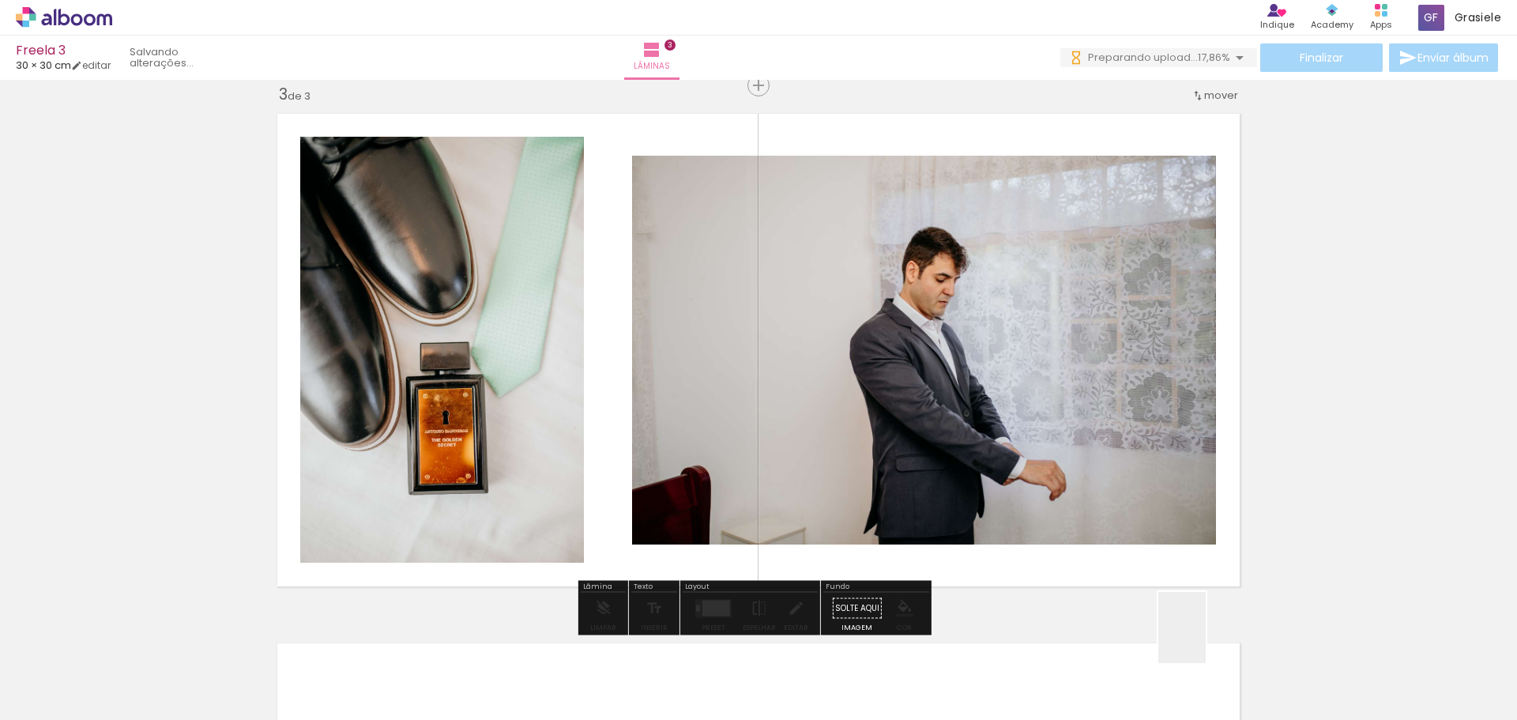
drag, startPoint x: 1222, startPoint y: 676, endPoint x: 933, endPoint y: 488, distance: 344.4
click at [1026, 445] on quentale-workspace at bounding box center [758, 360] width 1517 height 720
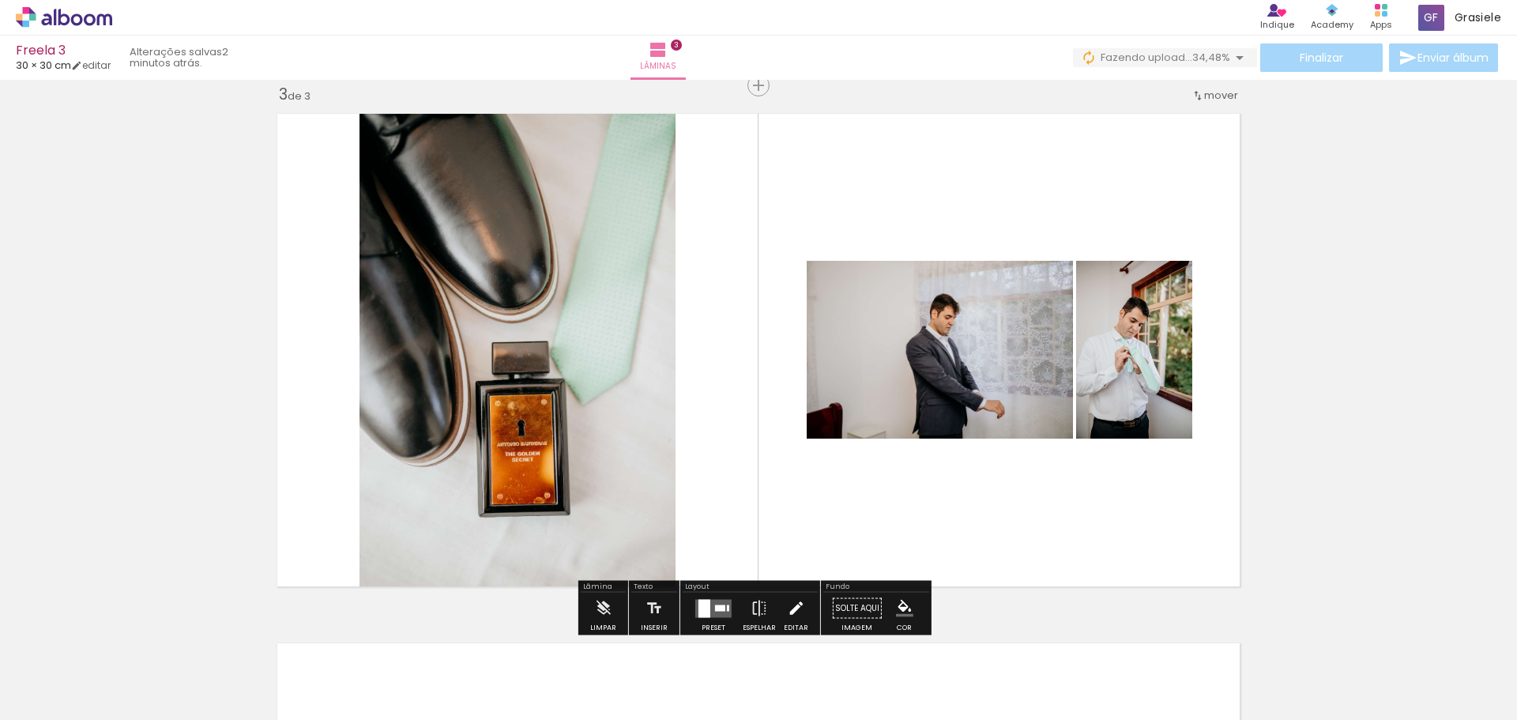
scroll to position [0, 0]
click at [699, 614] on div at bounding box center [705, 608] width 12 height 18
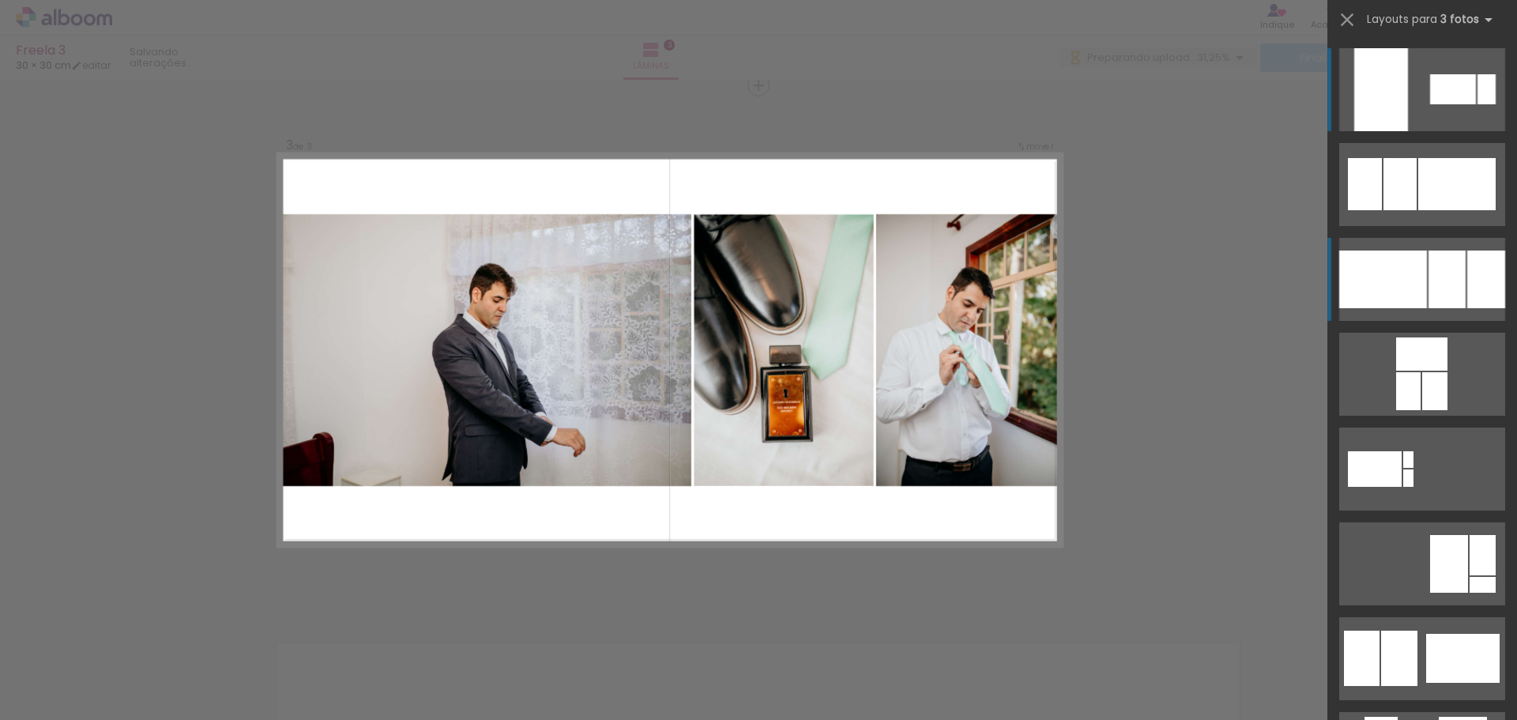
click at [1434, 104] on div at bounding box center [1453, 89] width 46 height 30
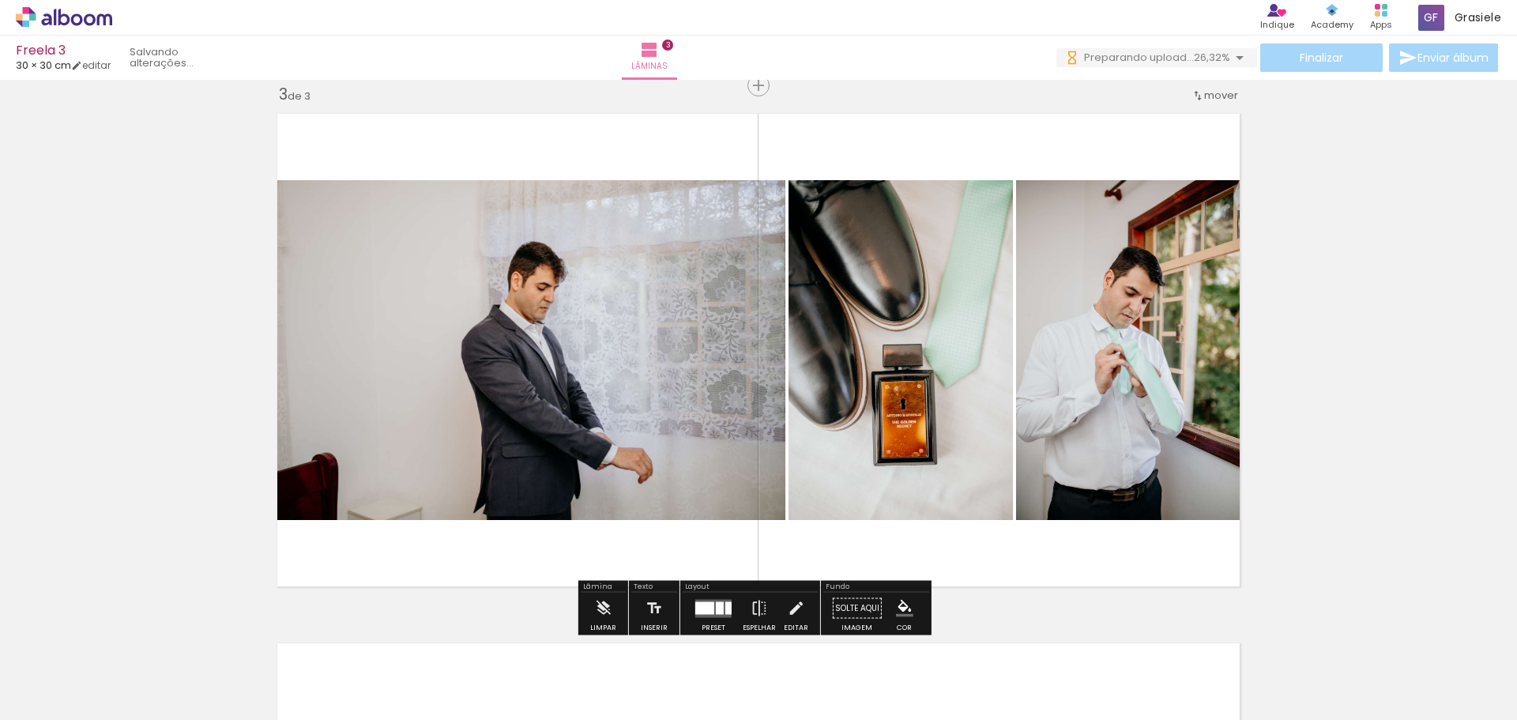
click at [718, 609] on div at bounding box center [720, 607] width 8 height 13
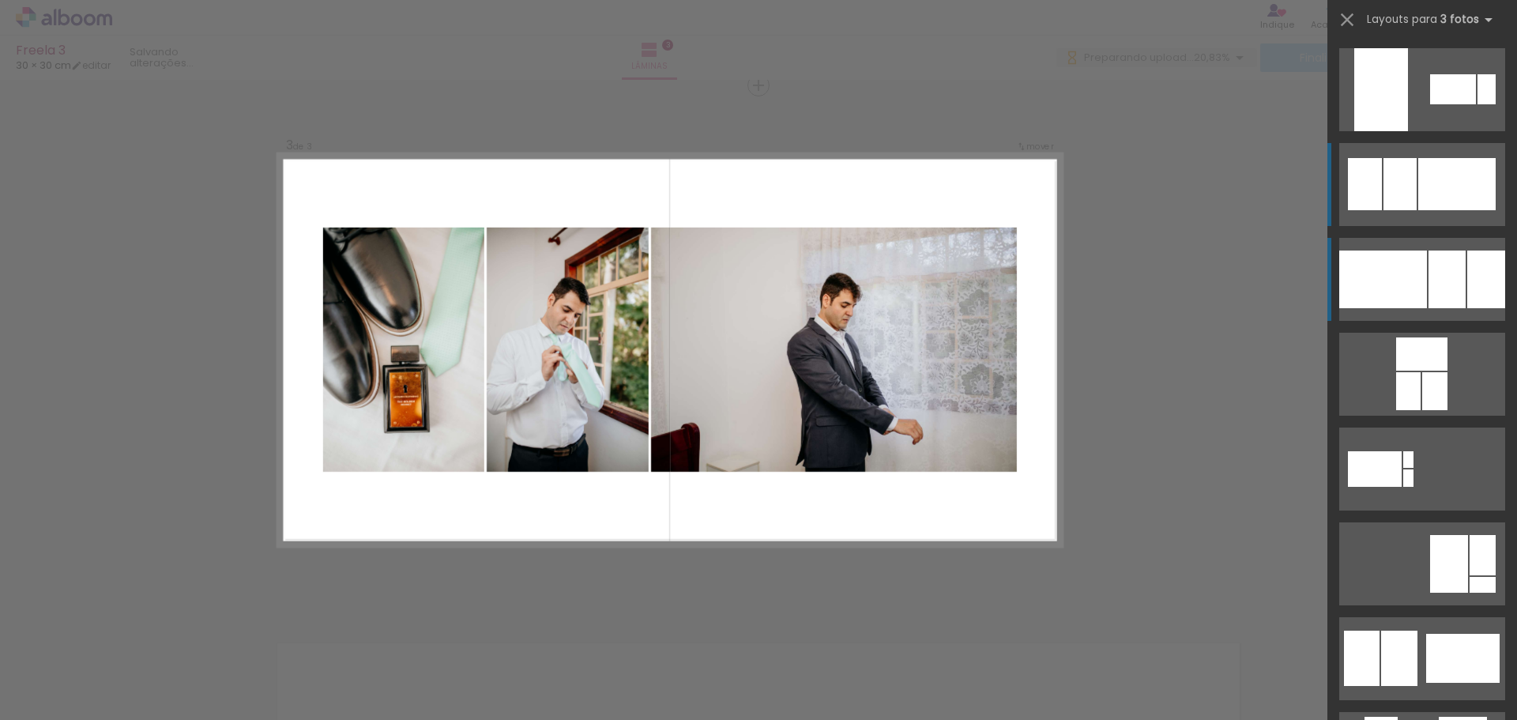
click at [1421, 179] on div at bounding box center [1457, 184] width 77 height 52
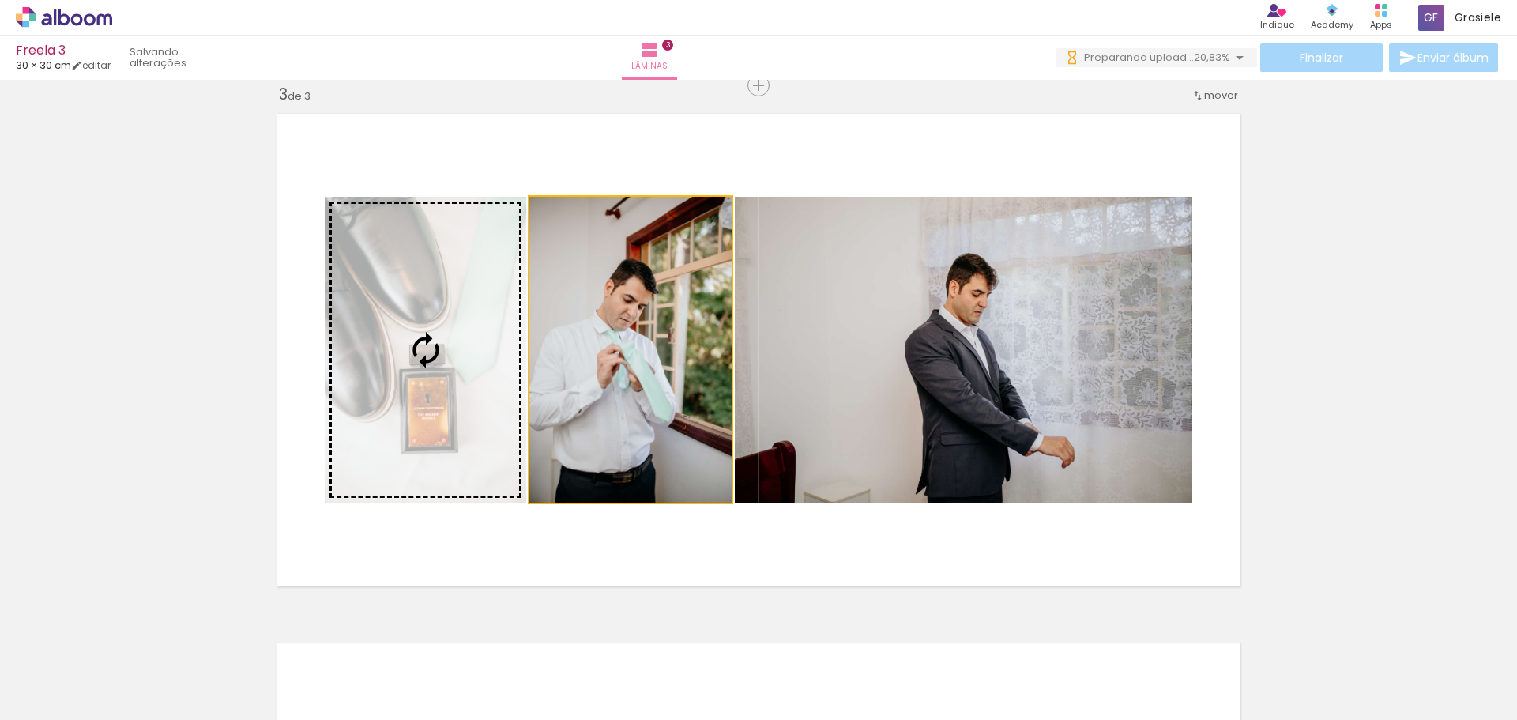
drag, startPoint x: 663, startPoint y: 344, endPoint x: 654, endPoint y: 410, distance: 67.1
click at [0, 0] on slot at bounding box center [0, 0] width 0 height 0
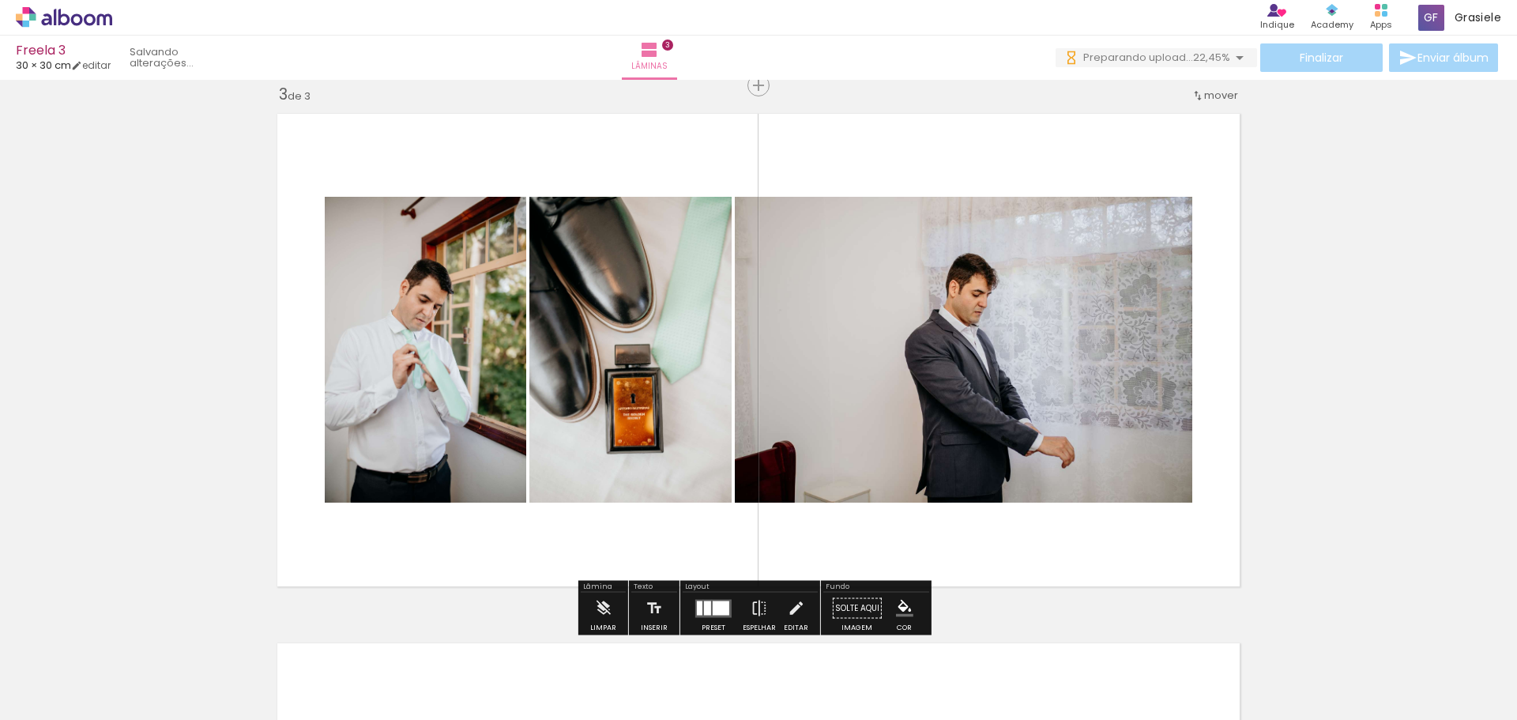
click at [1319, 427] on div "Inserir lâmina 1 de 3 Inserir lâmina 2 de 3 Inserir lâmina 3 de 3" at bounding box center [758, 65] width 1517 height 2119
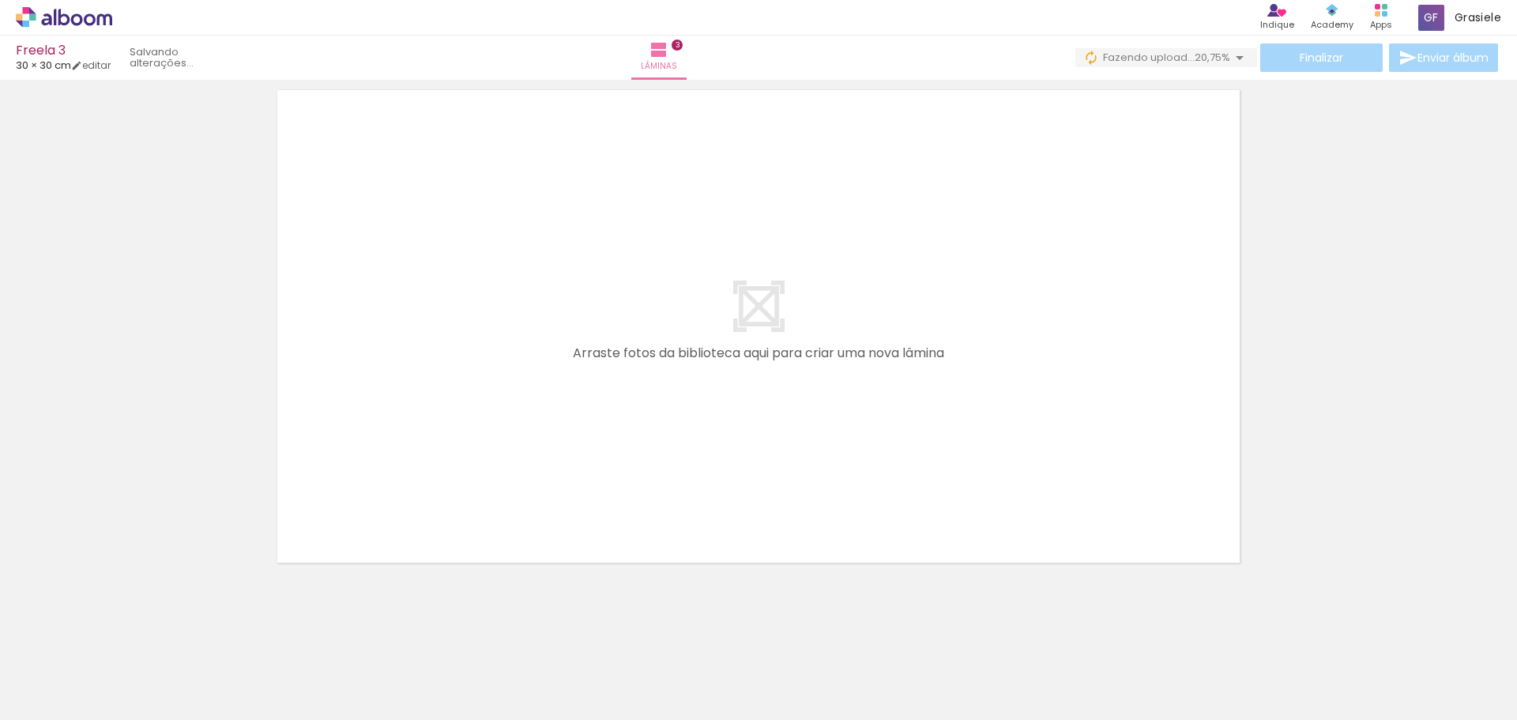
scroll to position [0, 369]
drag, startPoint x: 950, startPoint y: 669, endPoint x: 1031, endPoint y: 673, distance: 80.7
click at [814, 413] on quentale-workspace at bounding box center [758, 360] width 1517 height 720
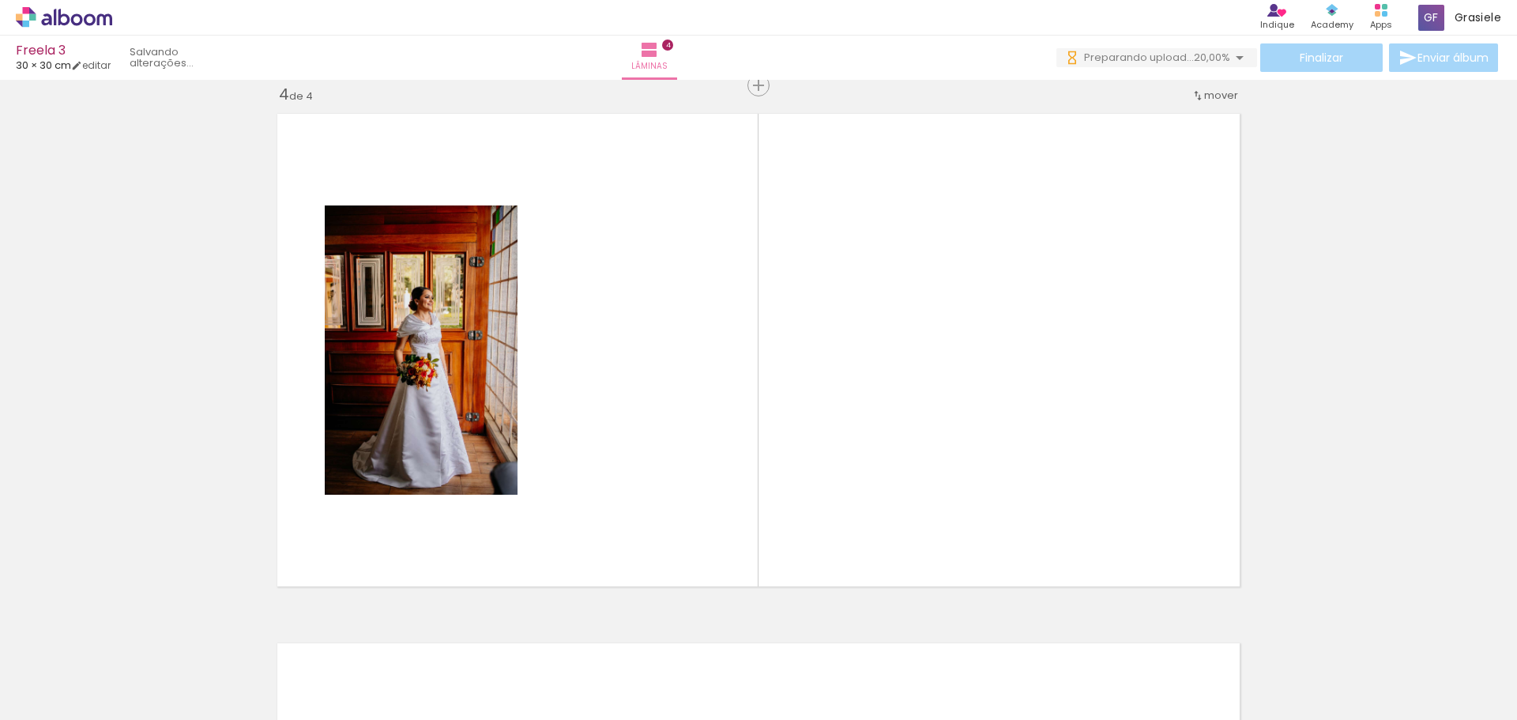
scroll to position [0, 0]
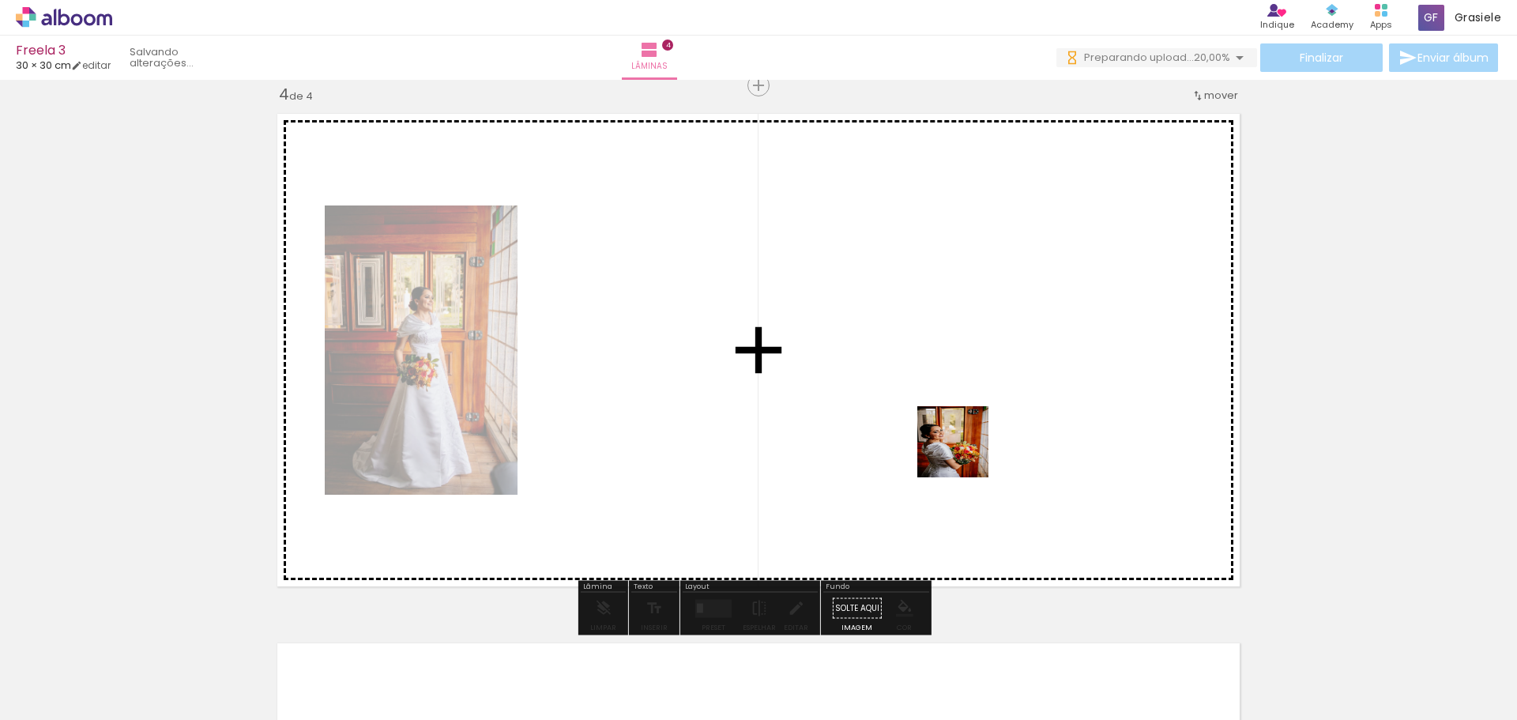
drag, startPoint x: 1031, startPoint y: 673, endPoint x: 965, endPoint y: 454, distance: 228.5
click at [965, 454] on quentale-workspace at bounding box center [758, 360] width 1517 height 720
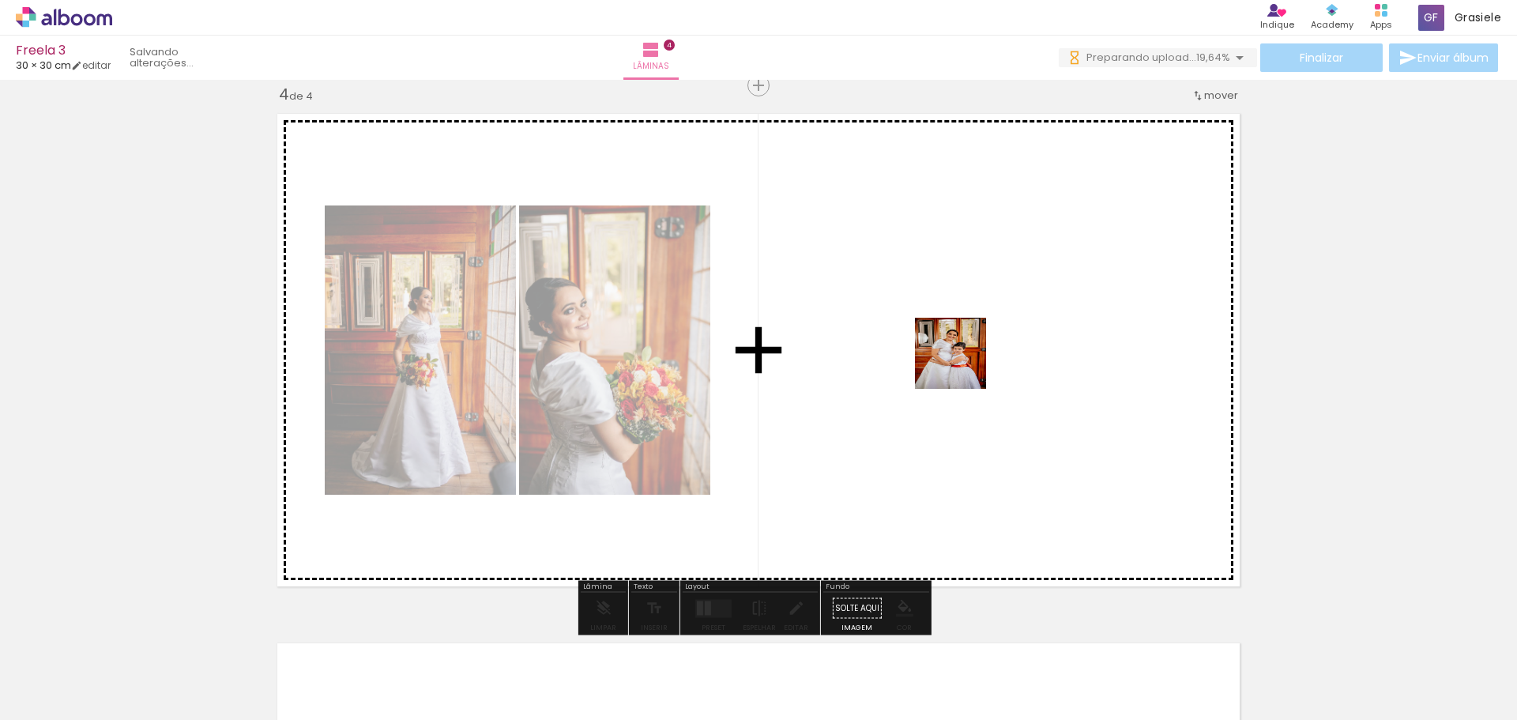
drag, startPoint x: 1136, startPoint y: 661, endPoint x: 963, endPoint y: 365, distance: 343.6
click at [963, 365] on quentale-workspace at bounding box center [758, 360] width 1517 height 720
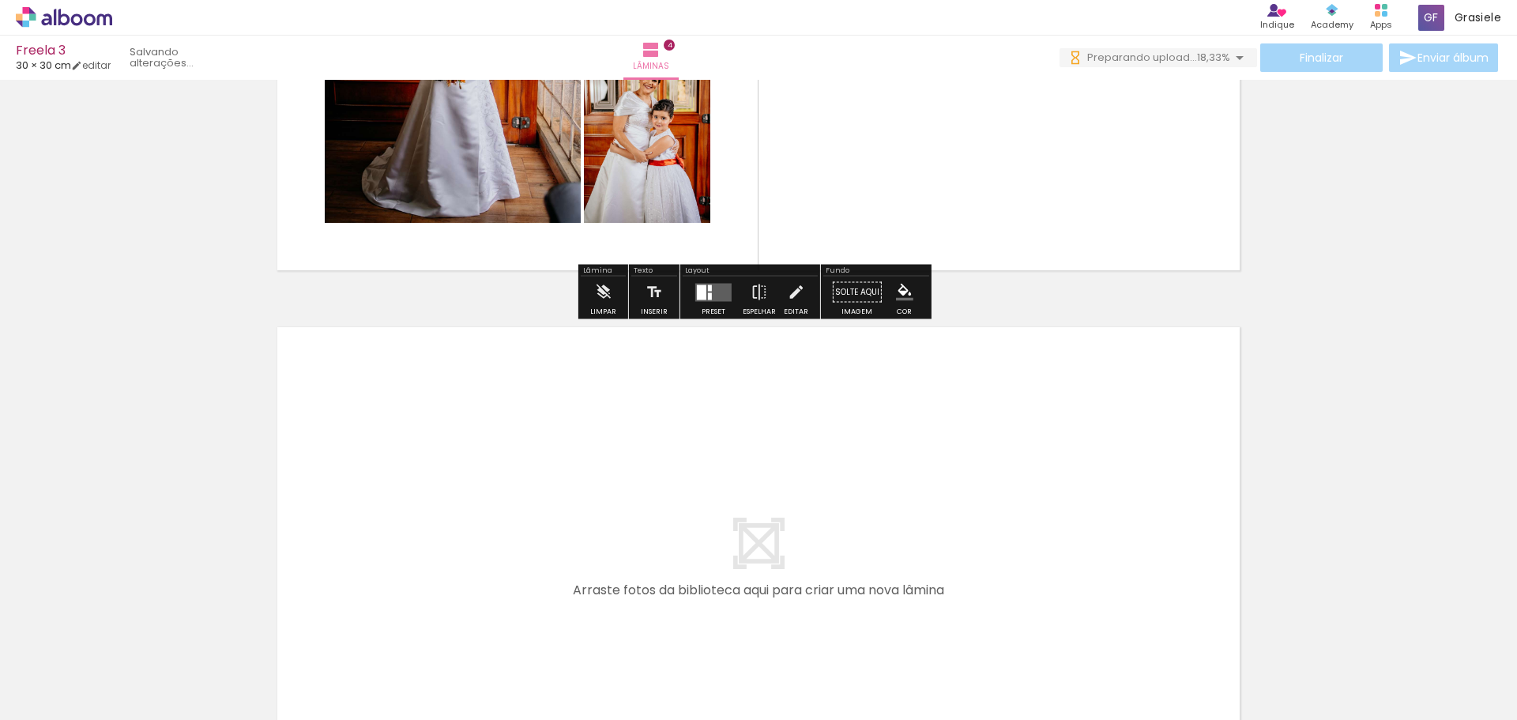
scroll to position [2162, 0]
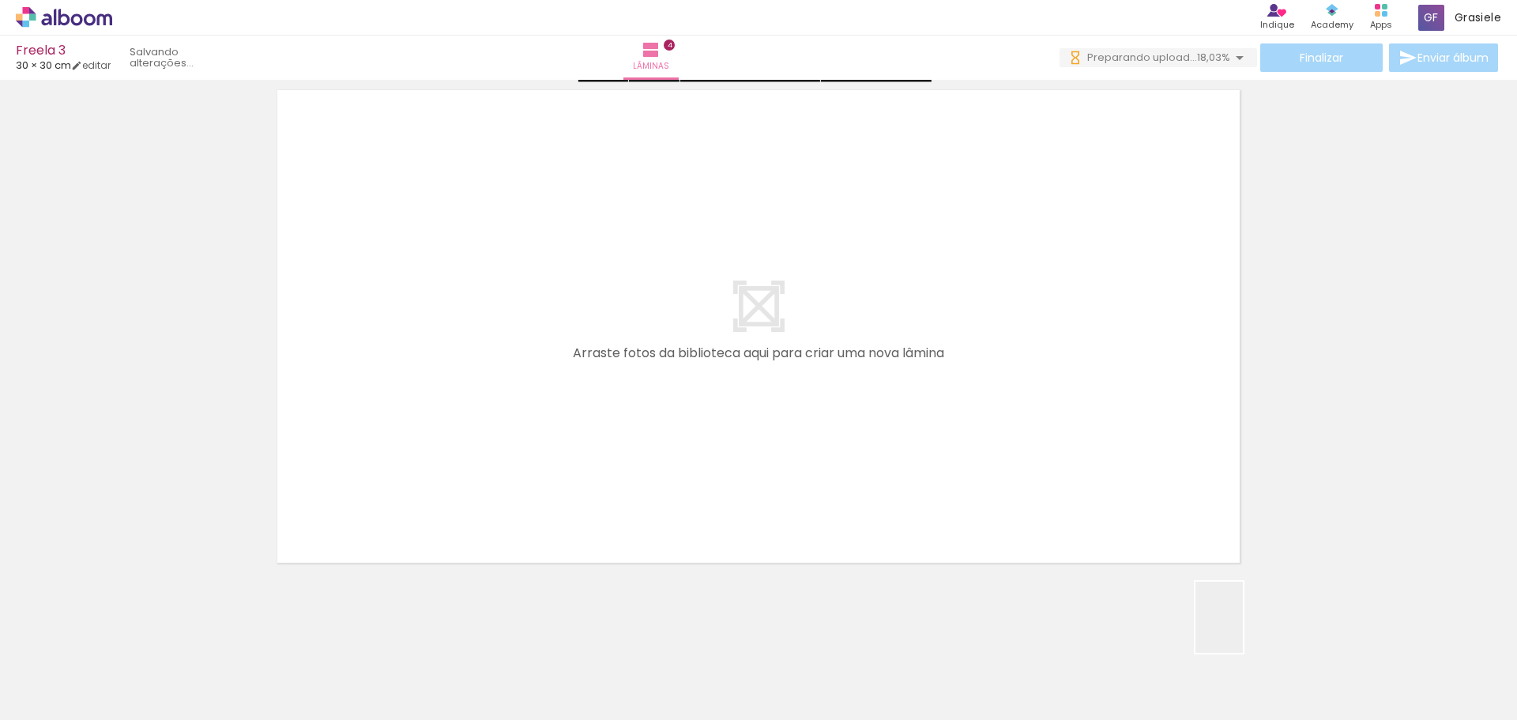
drag, startPoint x: 1296, startPoint y: 686, endPoint x: 1204, endPoint y: 669, distance: 93.9
click at [996, 421] on quentale-workspace at bounding box center [758, 360] width 1517 height 720
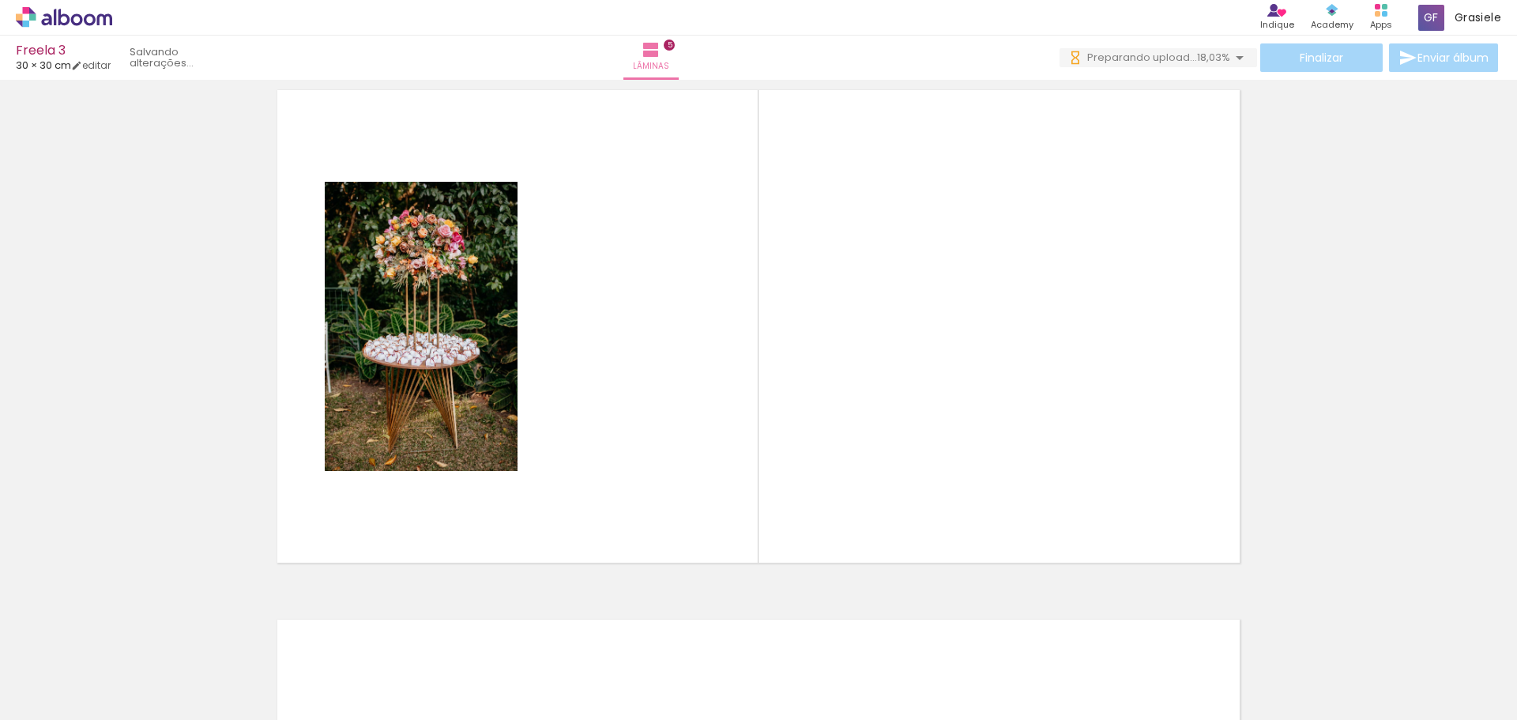
drag, startPoint x: 1209, startPoint y: 669, endPoint x: 1389, endPoint y: 662, distance: 180.3
click at [1088, 455] on quentale-workspace at bounding box center [758, 360] width 1517 height 720
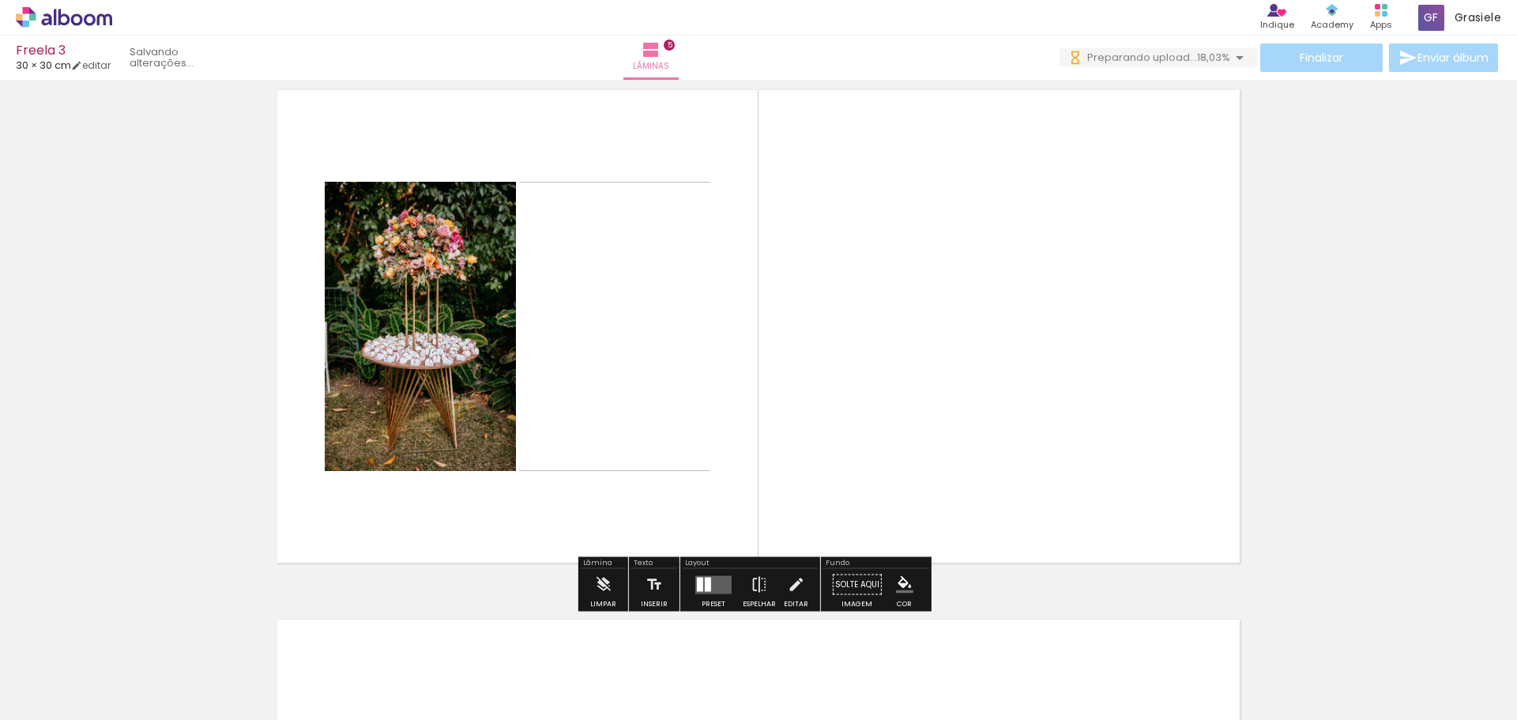
scroll to position [2139, 0]
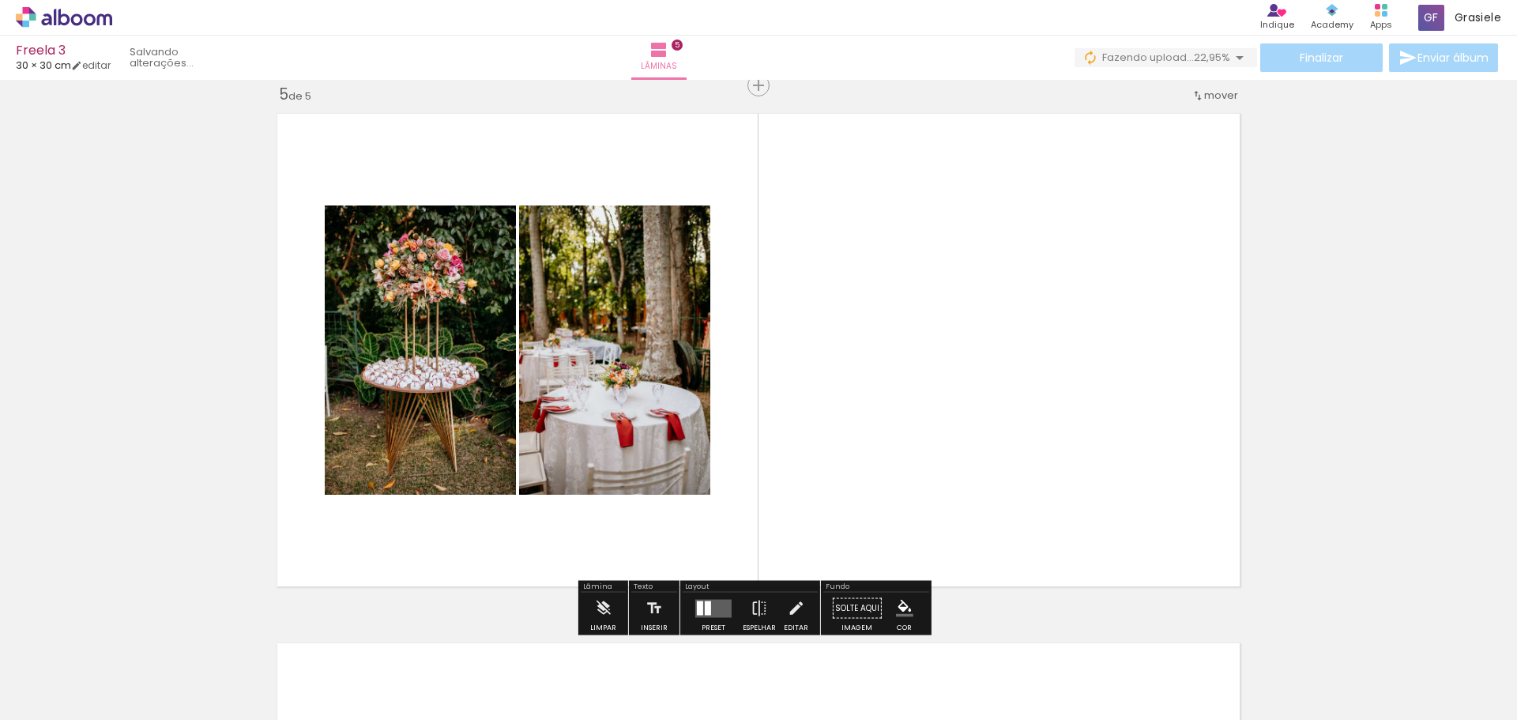
drag, startPoint x: 1385, startPoint y: 663, endPoint x: 561, endPoint y: 673, distance: 823.5
click at [1080, 443] on quentale-workspace at bounding box center [758, 360] width 1517 height 720
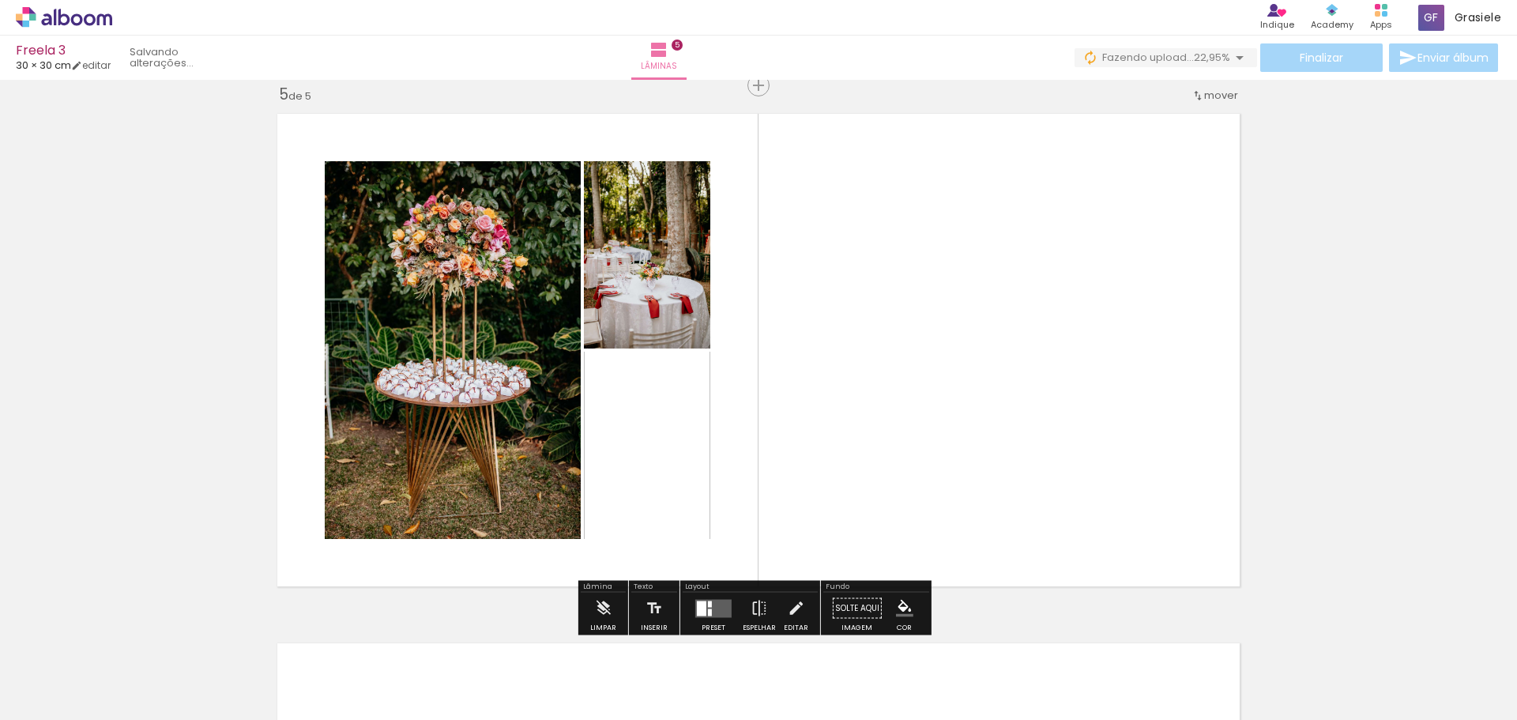
scroll to position [0, 0]
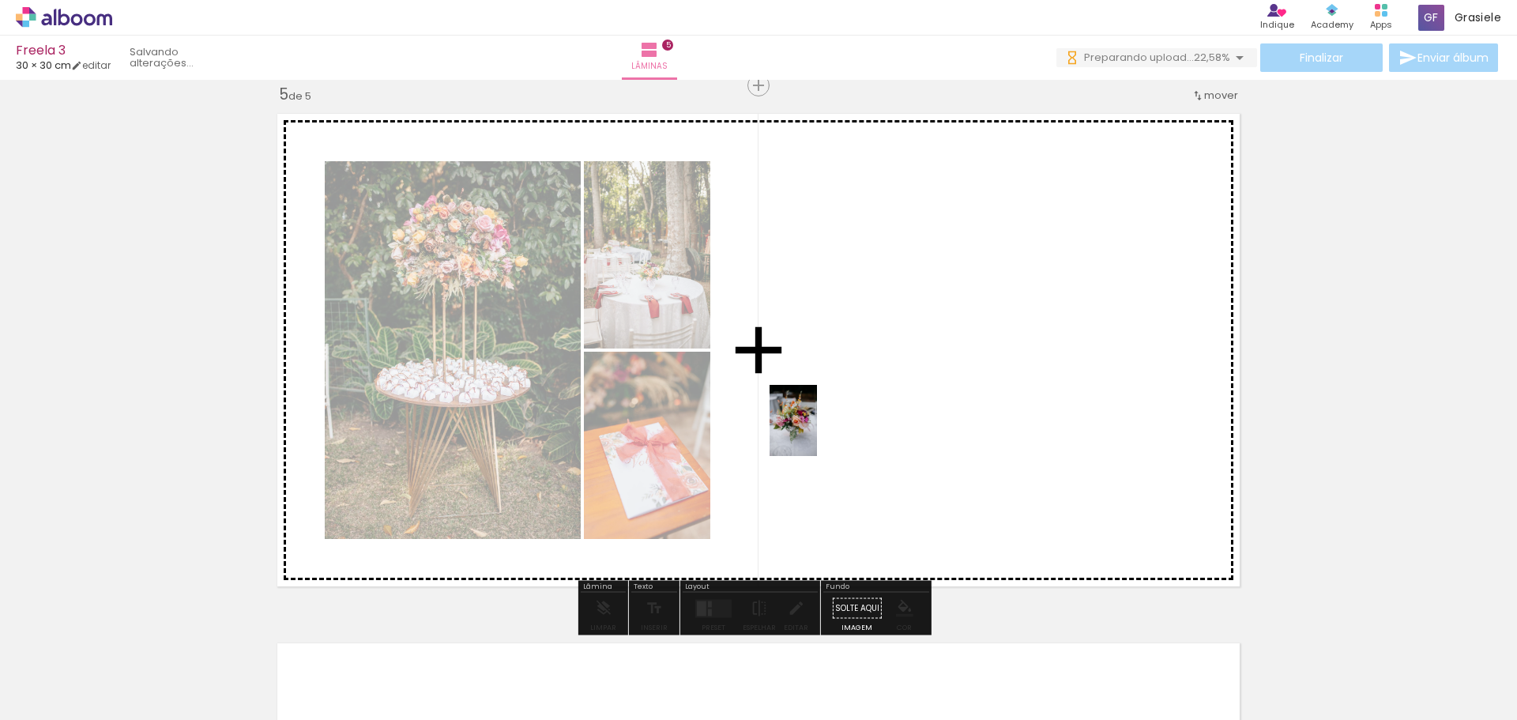
drag, startPoint x: 616, startPoint y: 560, endPoint x: 817, endPoint y: 432, distance: 238.3
click at [817, 432] on quentale-workspace at bounding box center [758, 360] width 1517 height 720
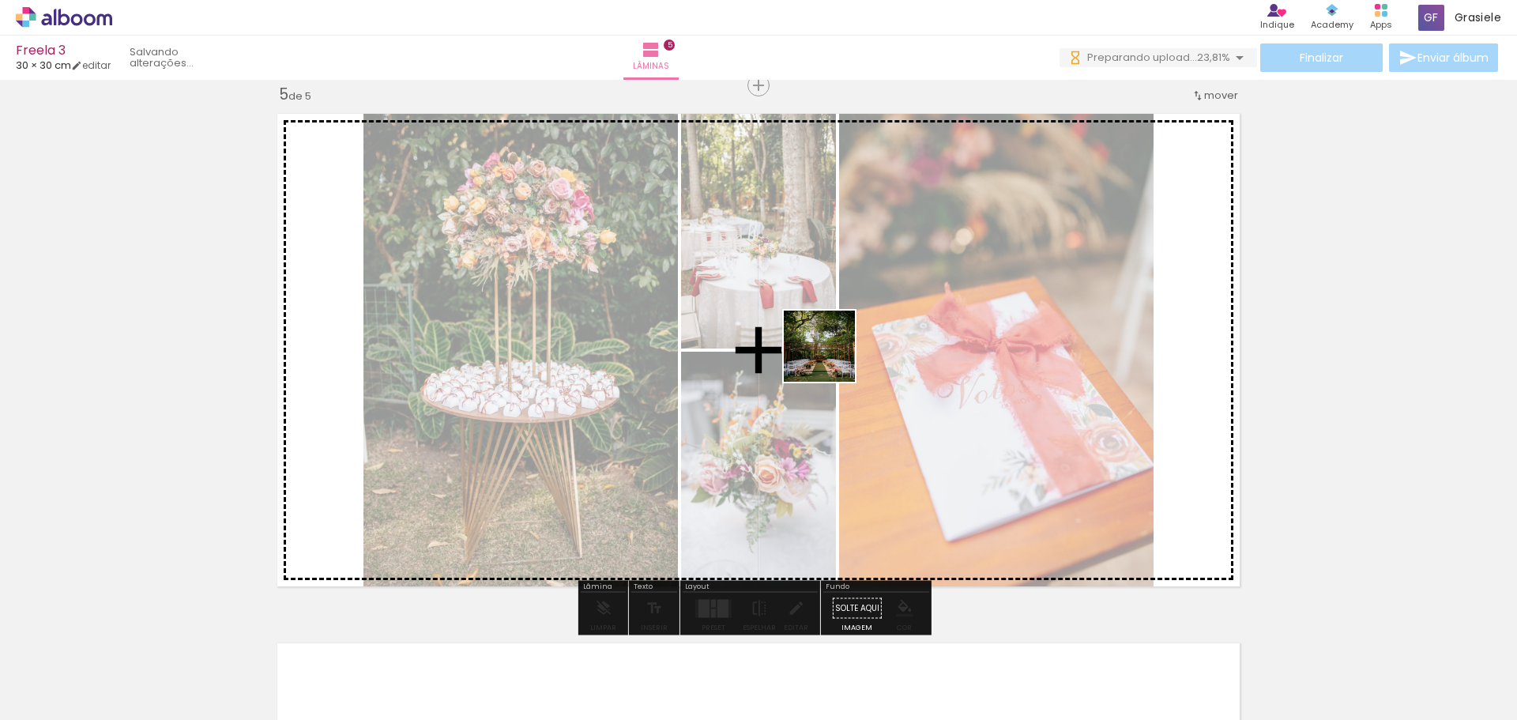
drag, startPoint x: 580, startPoint y: 673, endPoint x: 680, endPoint y: 664, distance: 100.8
click at [832, 357] on quentale-workspace at bounding box center [758, 360] width 1517 height 720
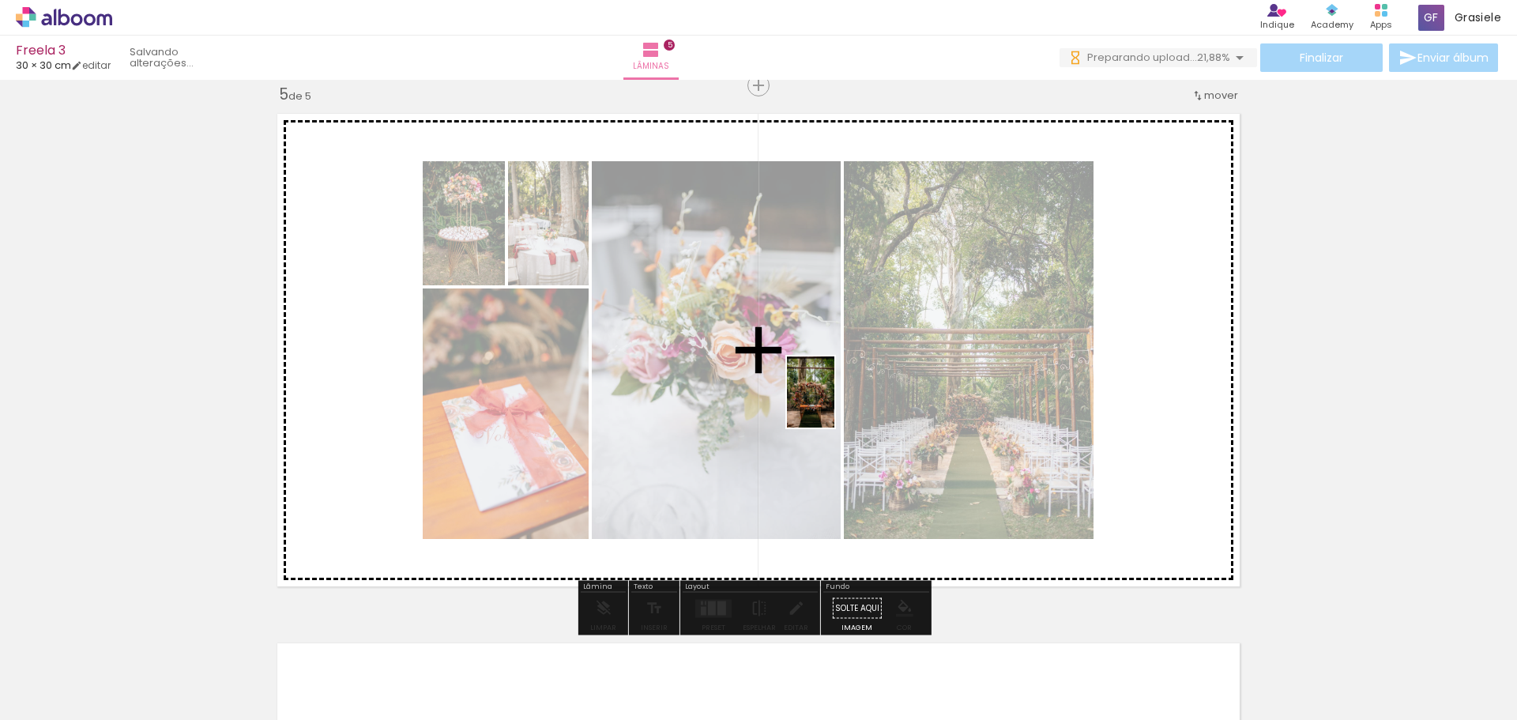
drag, startPoint x: 680, startPoint y: 664, endPoint x: 835, endPoint y: 404, distance: 302.6
click at [835, 404] on quentale-workspace at bounding box center [758, 360] width 1517 height 720
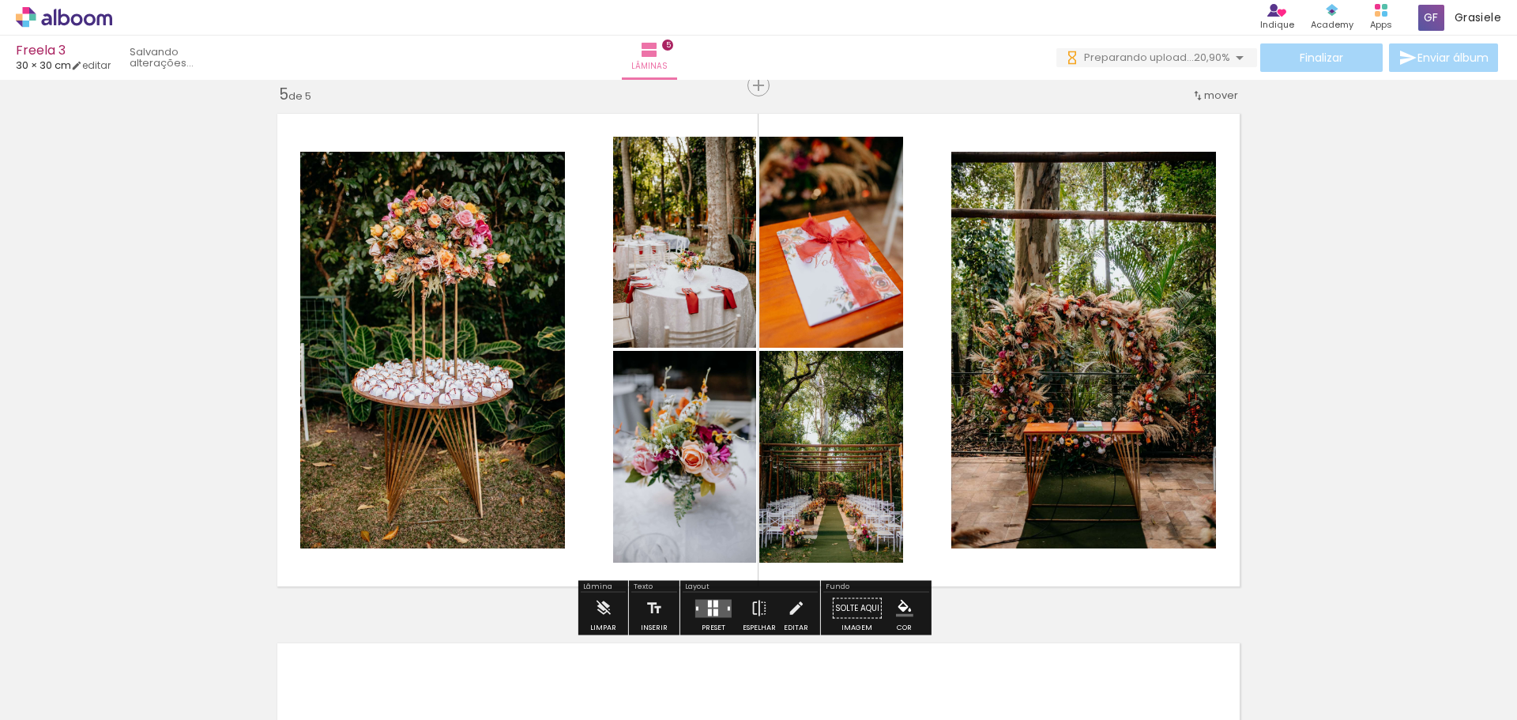
click at [717, 611] on quentale-layouter at bounding box center [713, 608] width 36 height 18
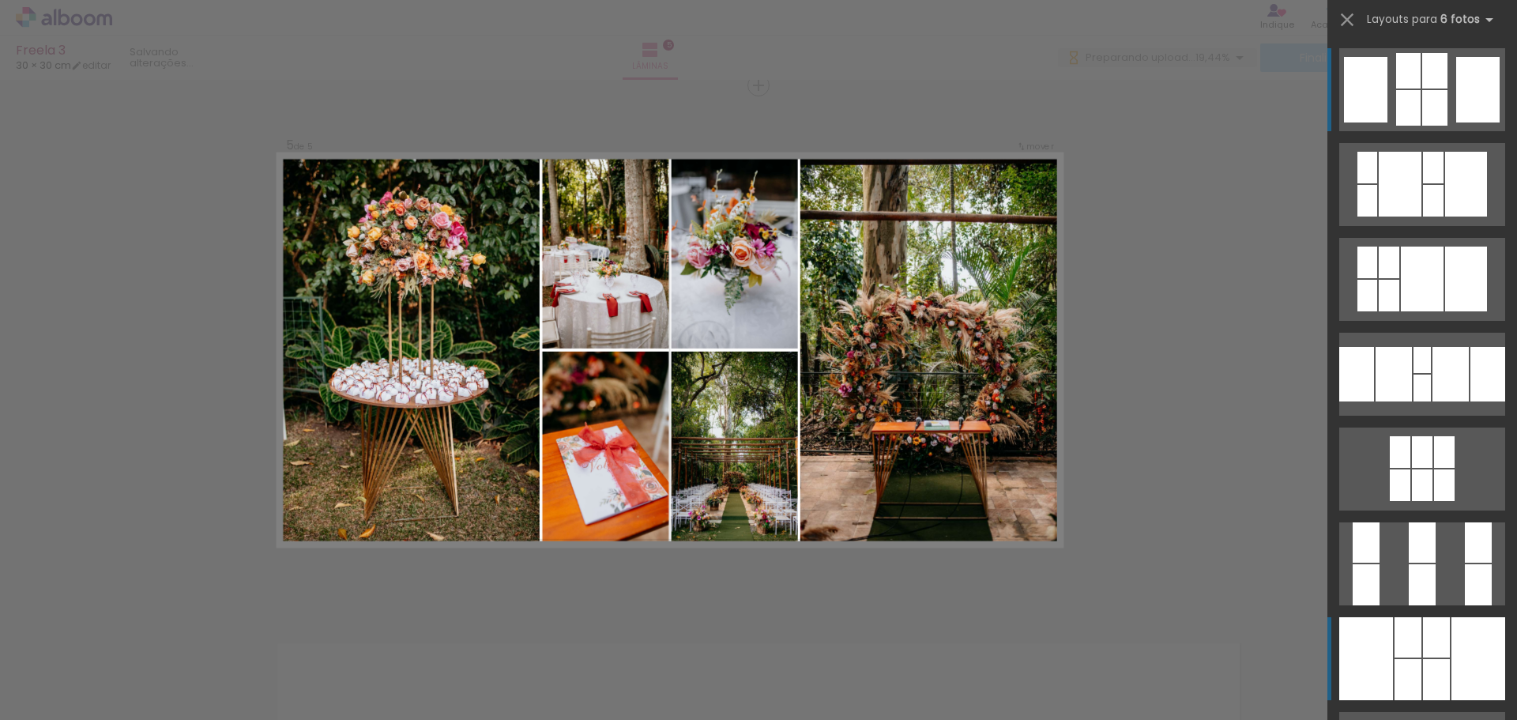
click at [1432, 605] on div at bounding box center [1422, 584] width 27 height 41
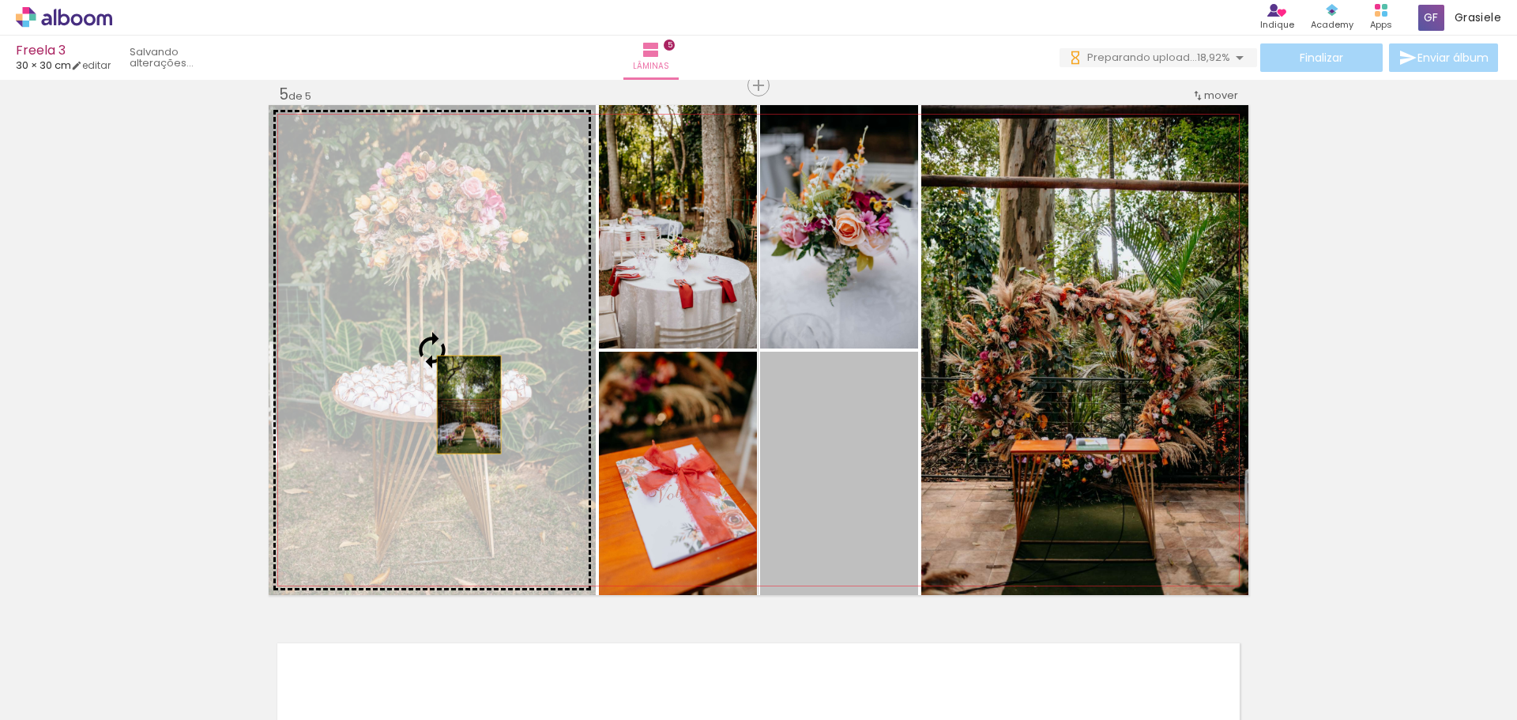
drag, startPoint x: 835, startPoint y: 492, endPoint x: 463, endPoint y: 405, distance: 381.7
click at [0, 0] on slot at bounding box center [0, 0] width 0 height 0
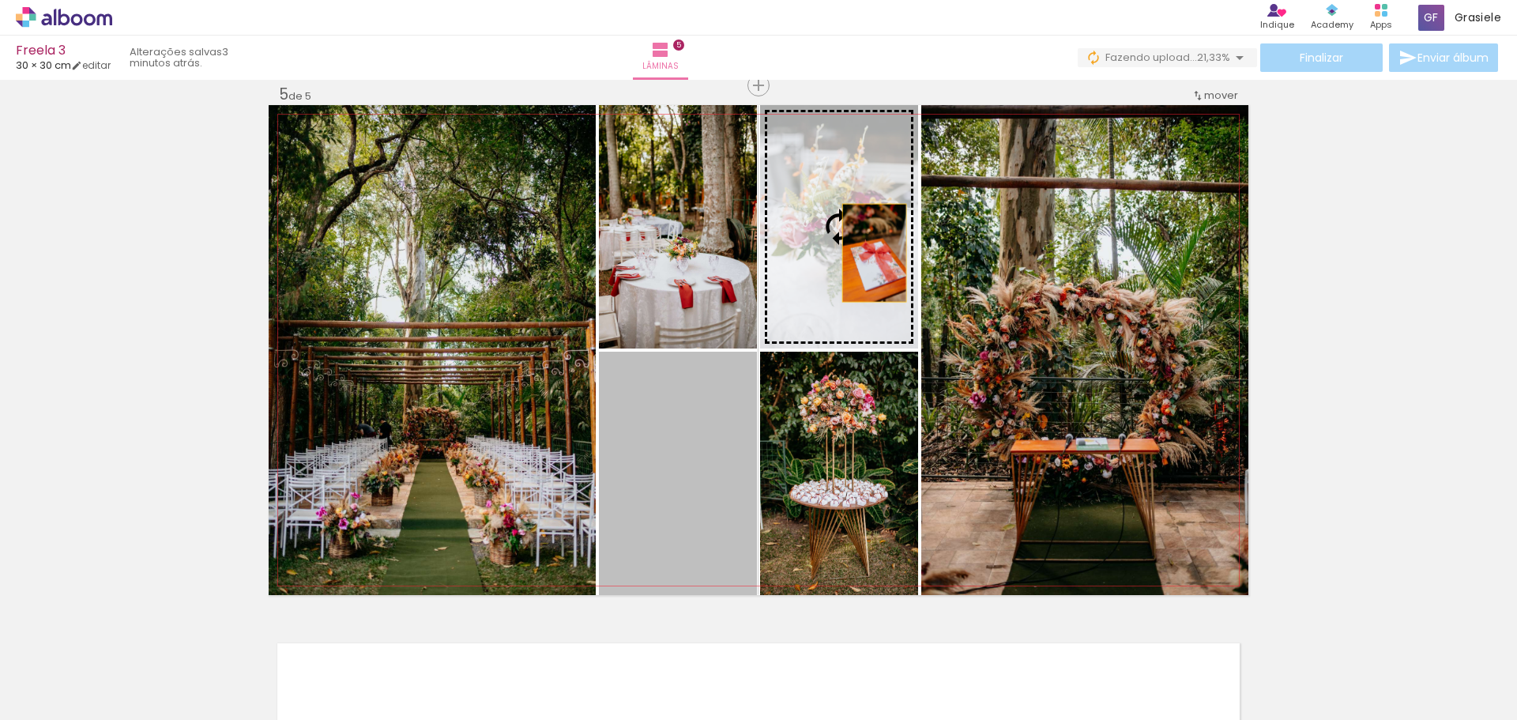
drag, startPoint x: 699, startPoint y: 477, endPoint x: 895, endPoint y: 265, distance: 289.1
click at [0, 0] on slot at bounding box center [0, 0] width 0 height 0
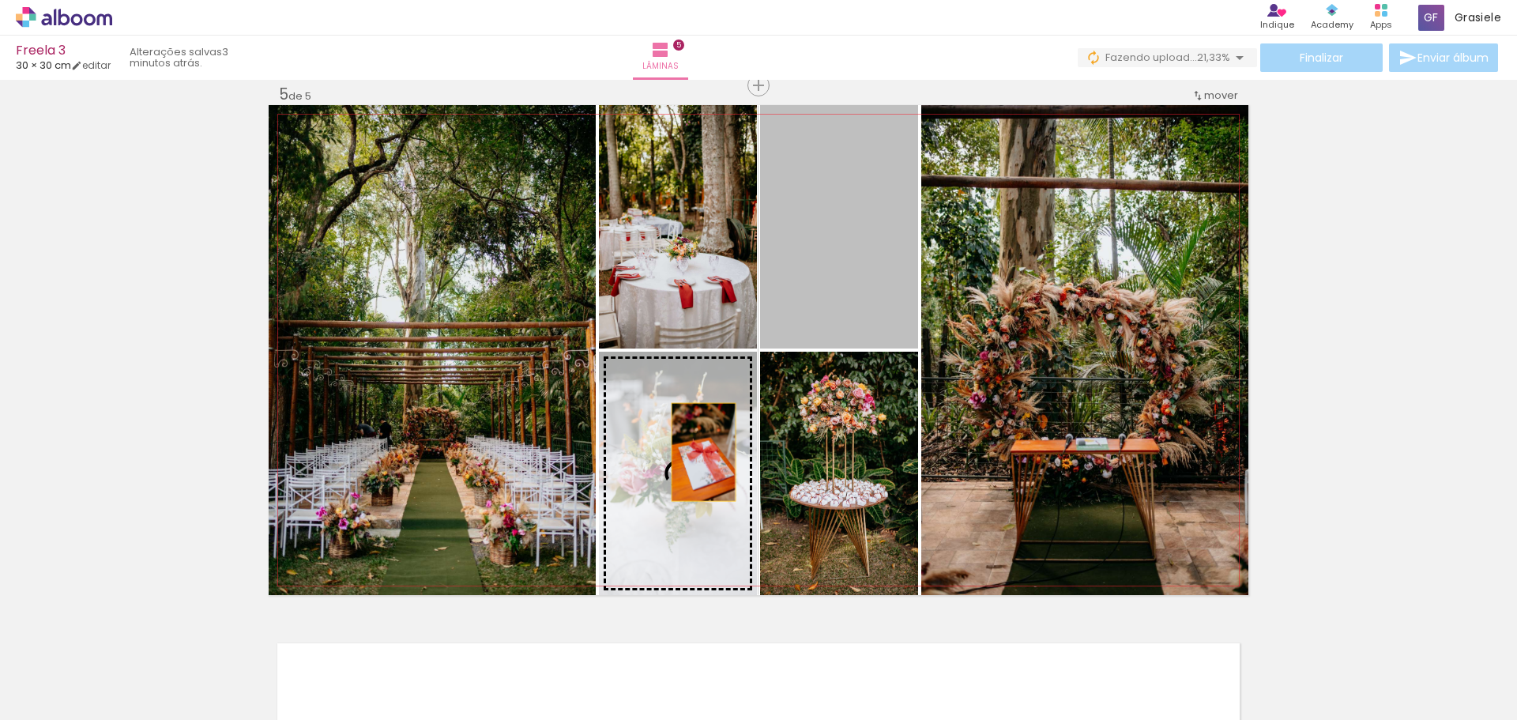
drag, startPoint x: 826, startPoint y: 281, endPoint x: 698, endPoint y: 452, distance: 213.4
click at [0, 0] on slot at bounding box center [0, 0] width 0 height 0
